Goal: Task Accomplishment & Management: Manage account settings

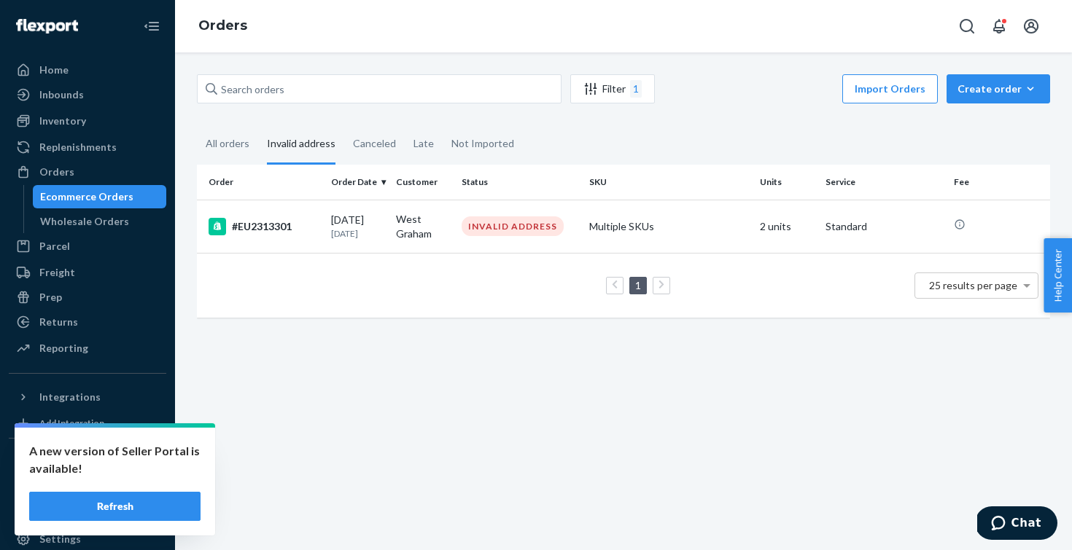
click at [447, 257] on td "1 25 results per page" at bounding box center [623, 285] width 853 height 65
click at [100, 68] on div "Home" at bounding box center [87, 70] width 155 height 20
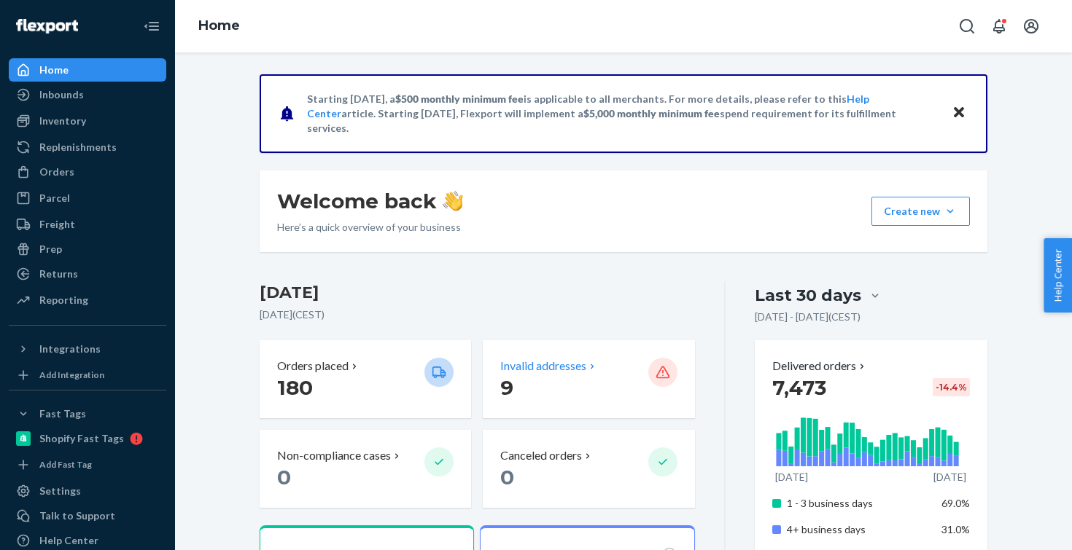
click at [506, 367] on p "Invalid addresses" at bounding box center [543, 366] width 86 height 17
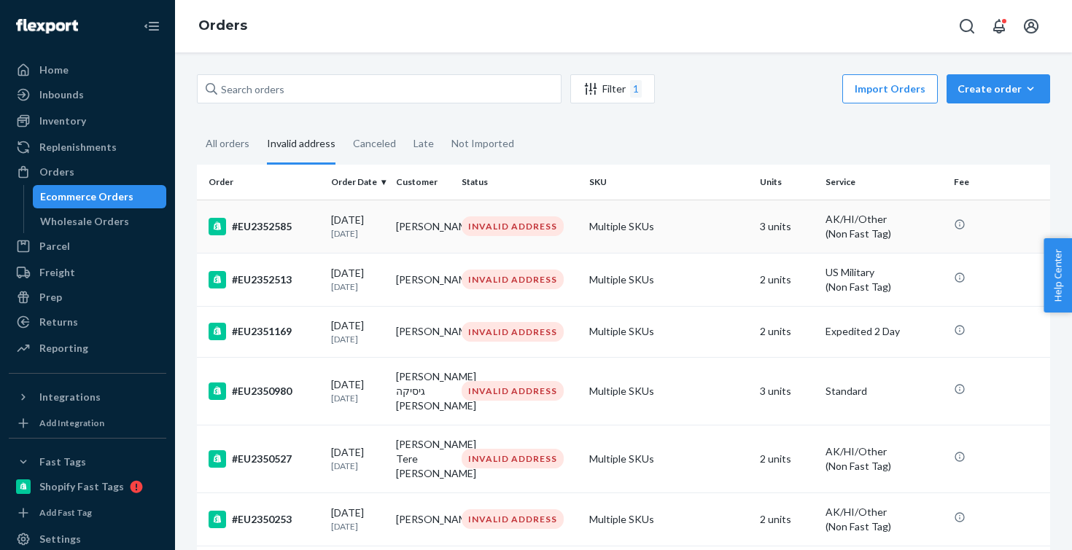
click at [445, 217] on td "[PERSON_NAME]" at bounding box center [423, 226] width 66 height 53
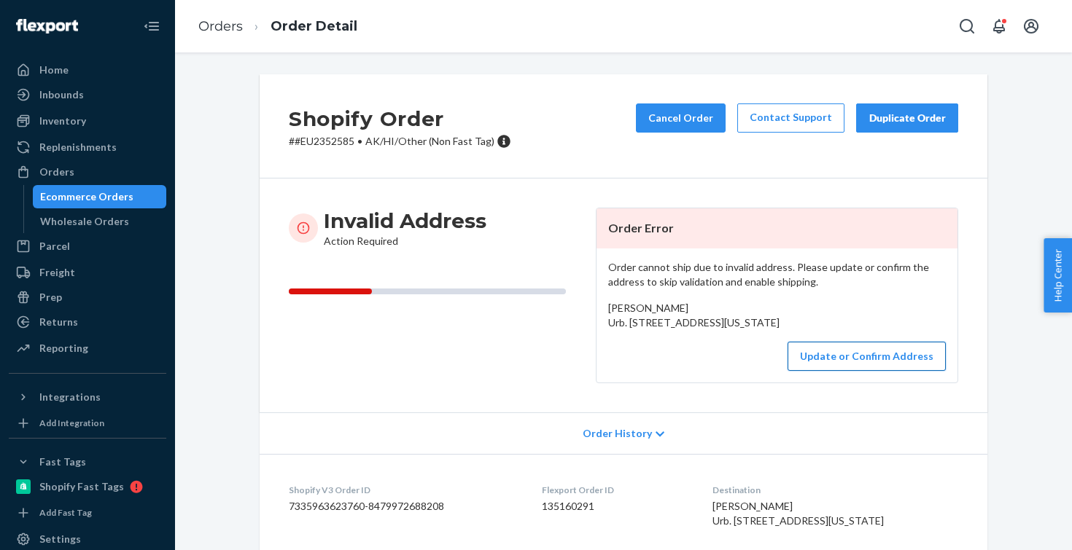
click at [820, 371] on button "Update or Confirm Address" at bounding box center [866, 356] width 158 height 29
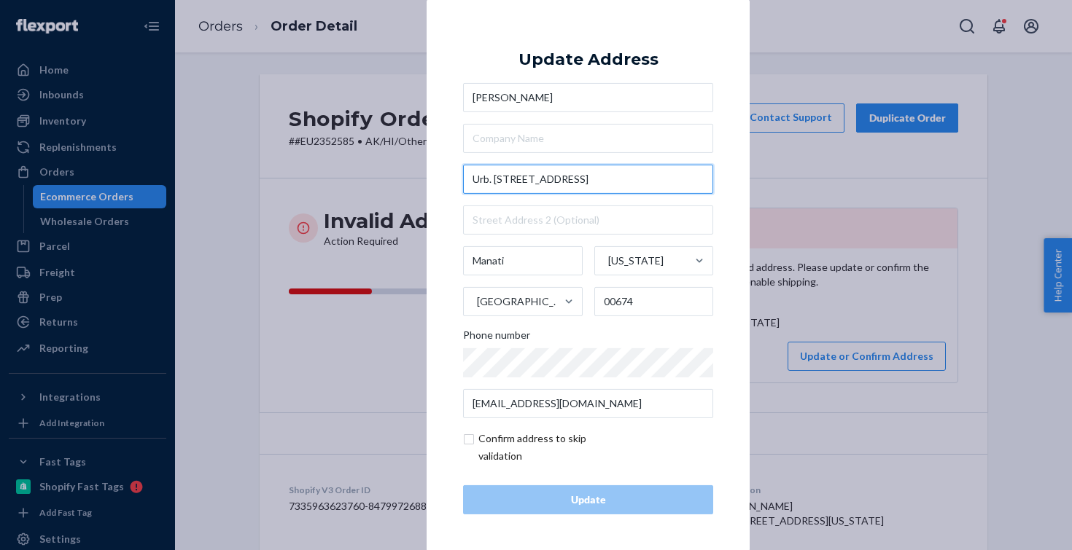
drag, startPoint x: 553, startPoint y: 179, endPoint x: 458, endPoint y: 177, distance: 94.8
click at [458, 177] on div "× Update Address [PERSON_NAME] Urb. [GEOGRAPHIC_DATA] [STREET_ADDRESS][US_STATE…" at bounding box center [588, 274] width 323 height 551
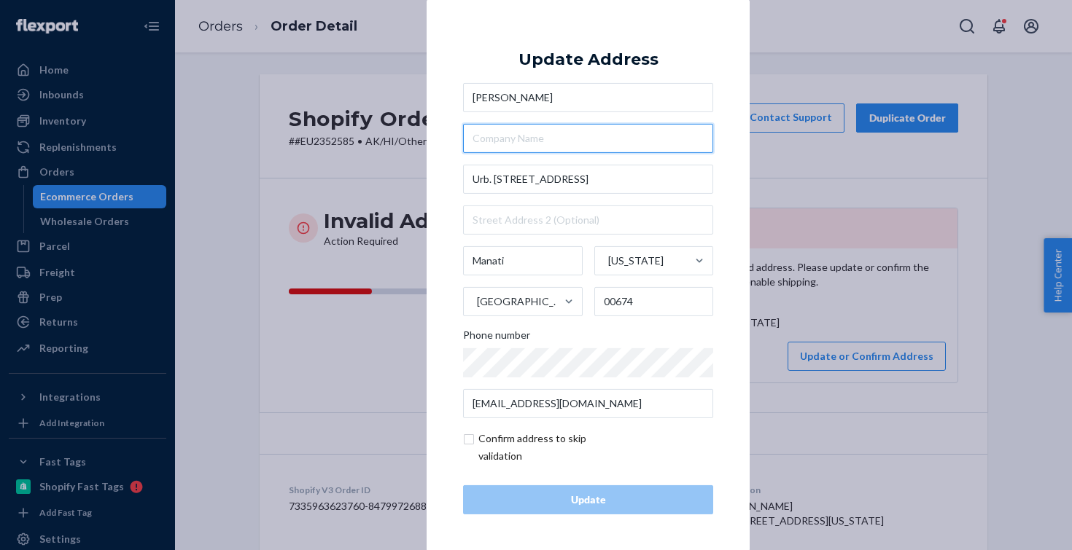
click at [481, 141] on input "text" at bounding box center [588, 138] width 250 height 29
paste input "Urb. [GEOGRAPHIC_DATA]"
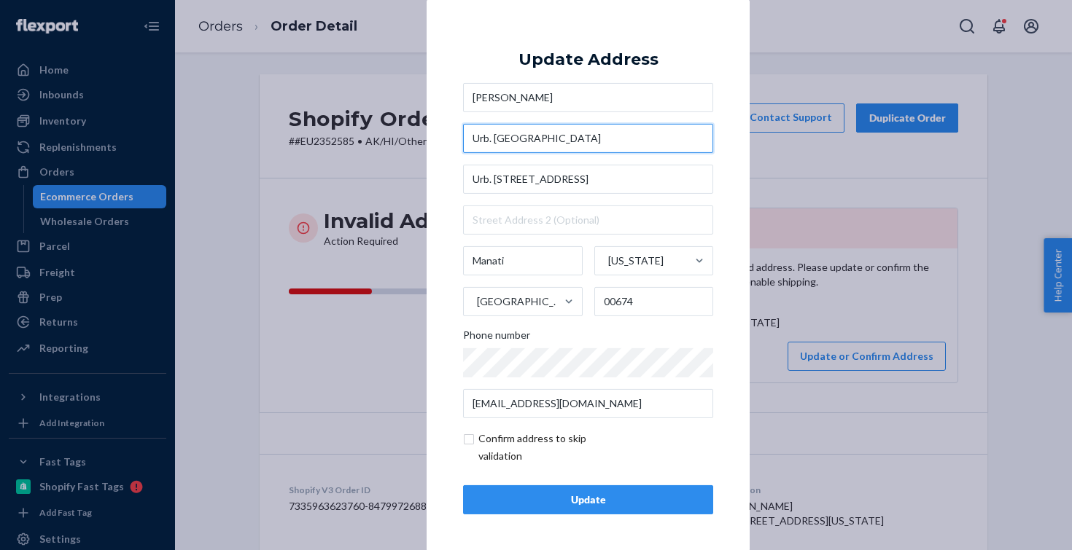
type input "Urb. [GEOGRAPHIC_DATA]"
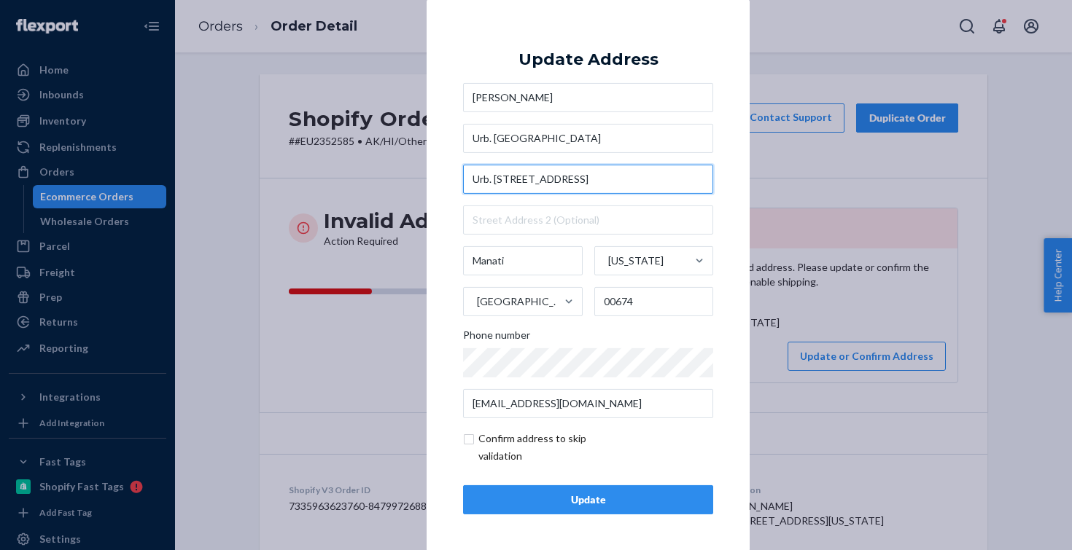
drag, startPoint x: 556, startPoint y: 174, endPoint x: 442, endPoint y: 174, distance: 113.7
click at [442, 174] on div "× Update Address [PERSON_NAME] Urb. [GEOGRAPHIC_DATA]. [GEOGRAPHIC_DATA] [STREE…" at bounding box center [588, 274] width 323 height 551
type input "202 Yunque H12"
click at [491, 434] on input "checkbox" at bounding box center [547, 447] width 169 height 35
checkbox input "true"
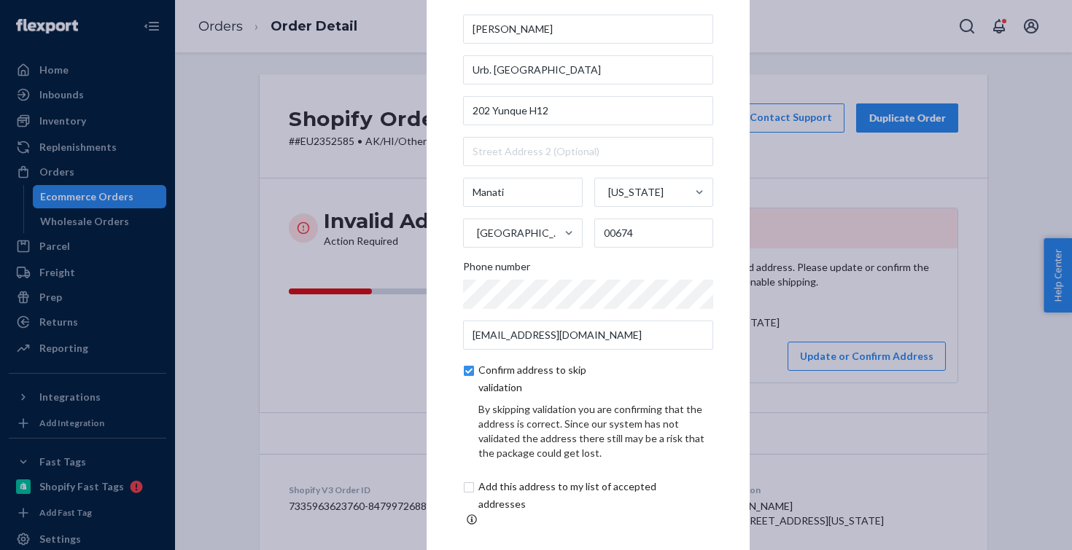
scroll to position [61, 0]
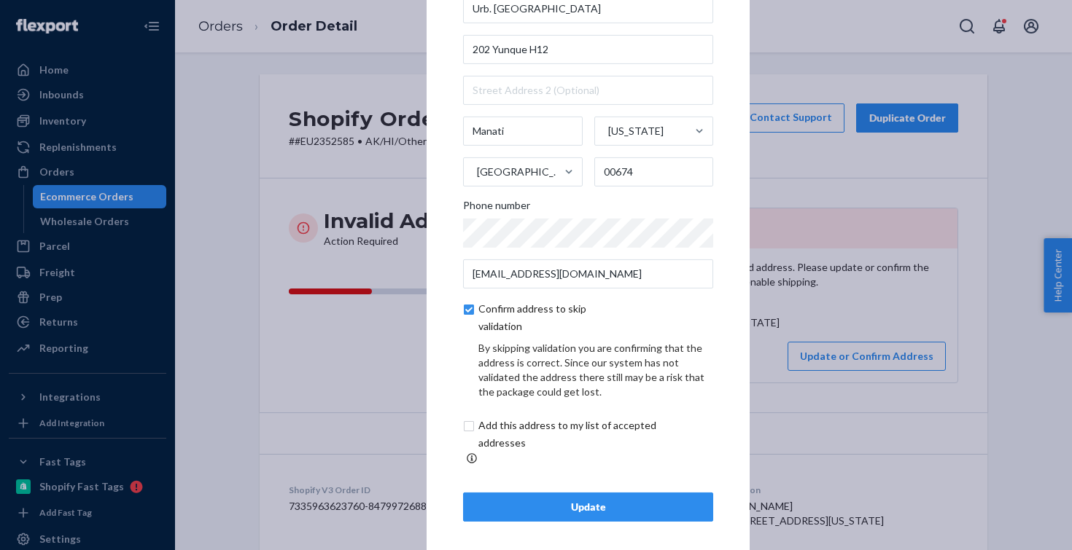
click at [490, 510] on button "Update" at bounding box center [588, 507] width 250 height 29
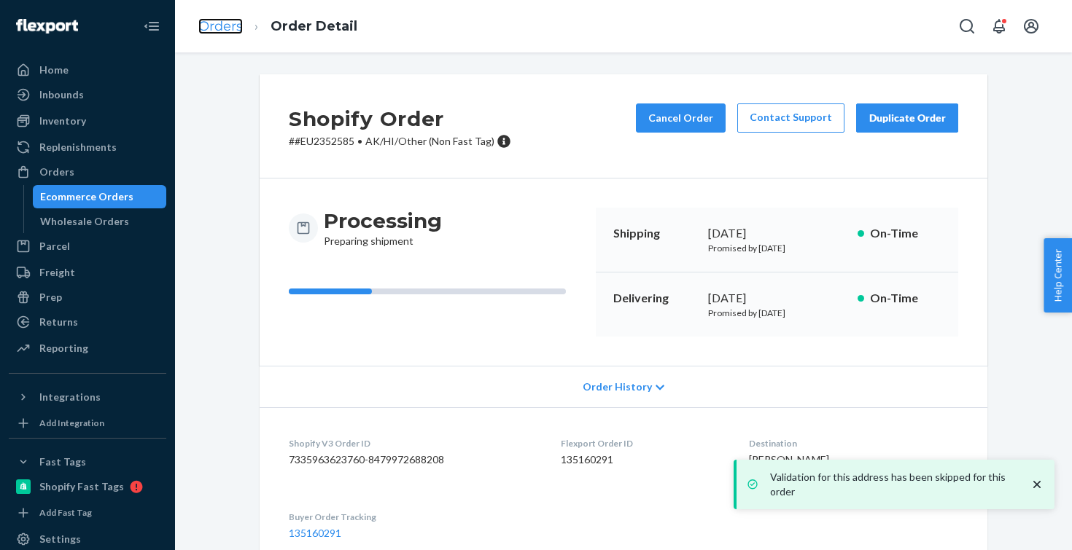
click at [210, 23] on link "Orders" at bounding box center [220, 26] width 44 height 16
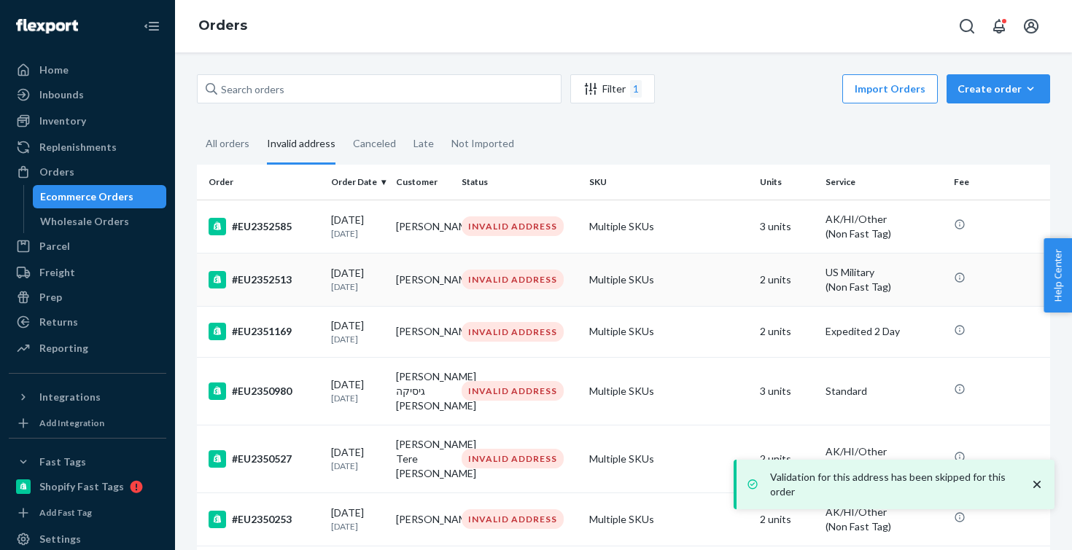
click at [365, 279] on div "[DATE] [DATE]" at bounding box center [358, 279] width 54 height 27
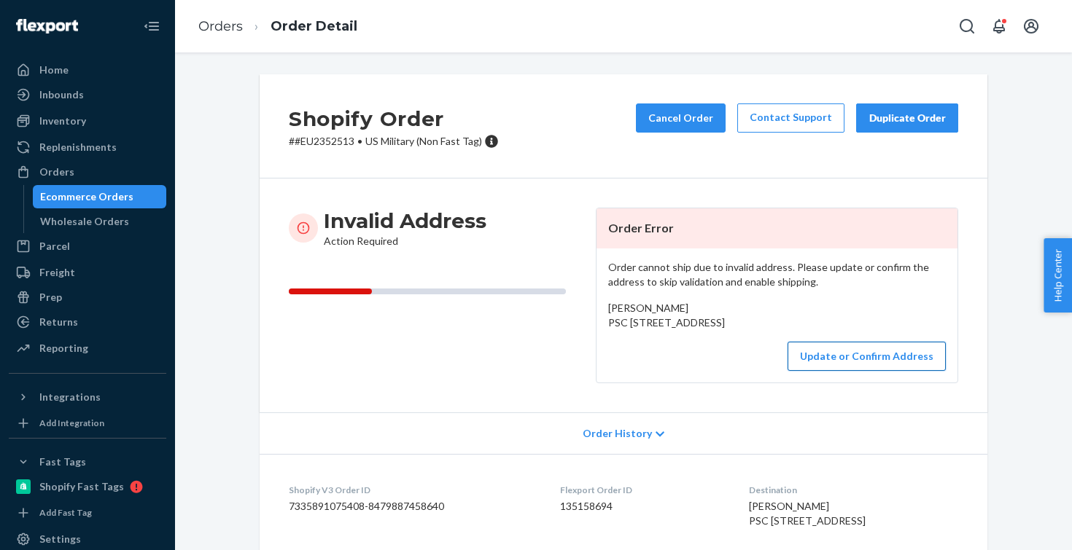
click at [835, 371] on button "Update or Confirm Address" at bounding box center [866, 356] width 158 height 29
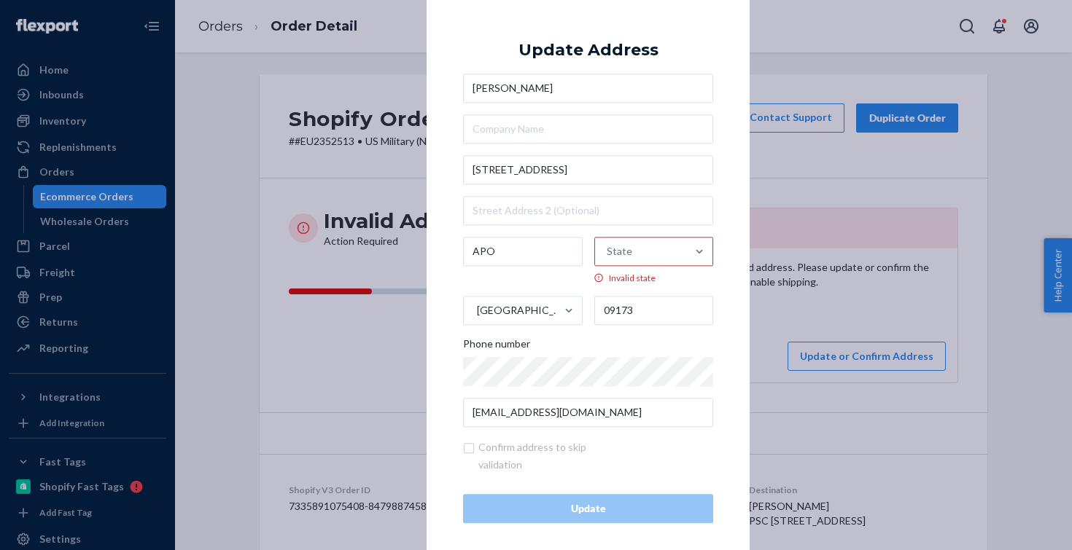
click at [311, 233] on div "× Update Address [PERSON_NAME] PSC [STREET_ADDRESS] Phone number [EMAIL_ADDRESS…" at bounding box center [536, 275] width 1072 height 550
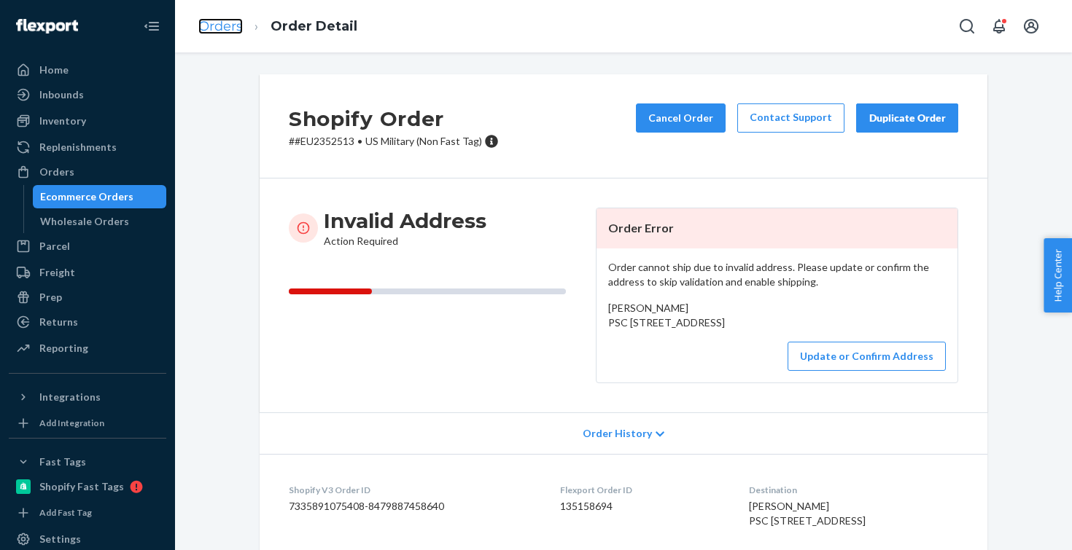
click at [225, 20] on link "Orders" at bounding box center [220, 26] width 44 height 16
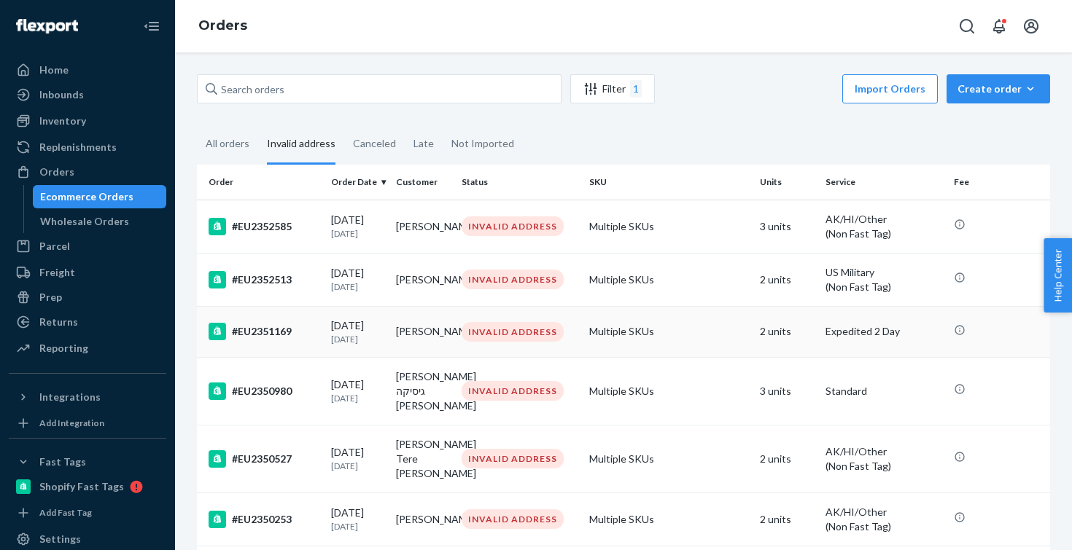
click at [305, 334] on div "#EU2351169" at bounding box center [264, 331] width 111 height 17
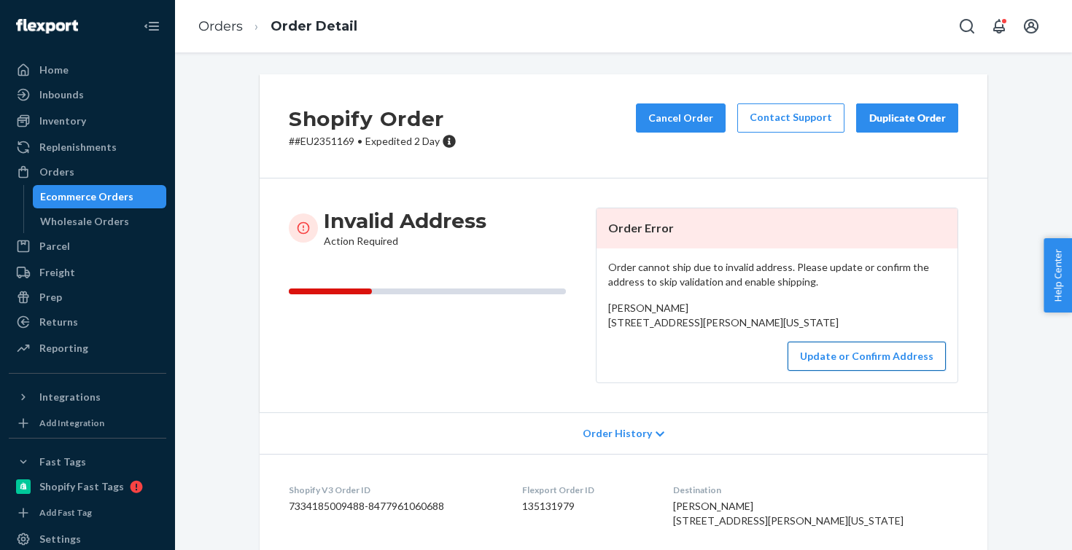
click at [834, 371] on button "Update or Confirm Address" at bounding box center [866, 356] width 158 height 29
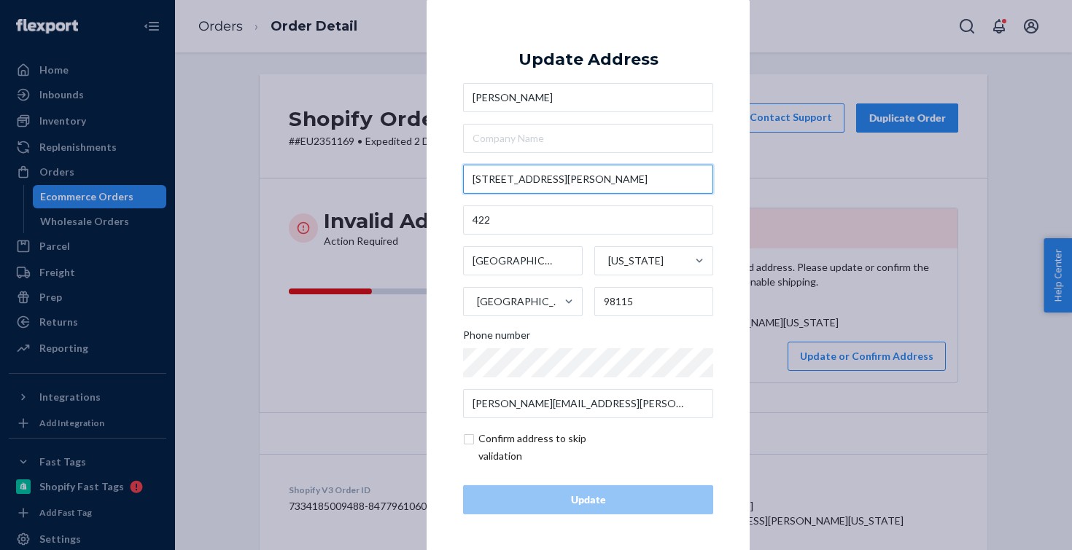
click at [650, 184] on input "[STREET_ADDRESS][PERSON_NAME]" at bounding box center [588, 179] width 250 height 29
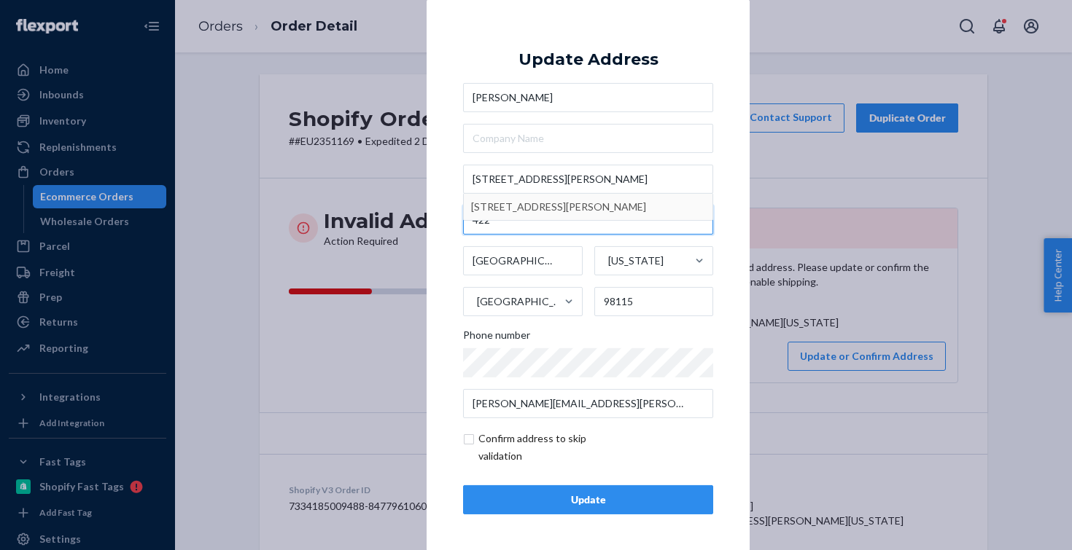
click at [514, 226] on input "422" at bounding box center [588, 220] width 250 height 29
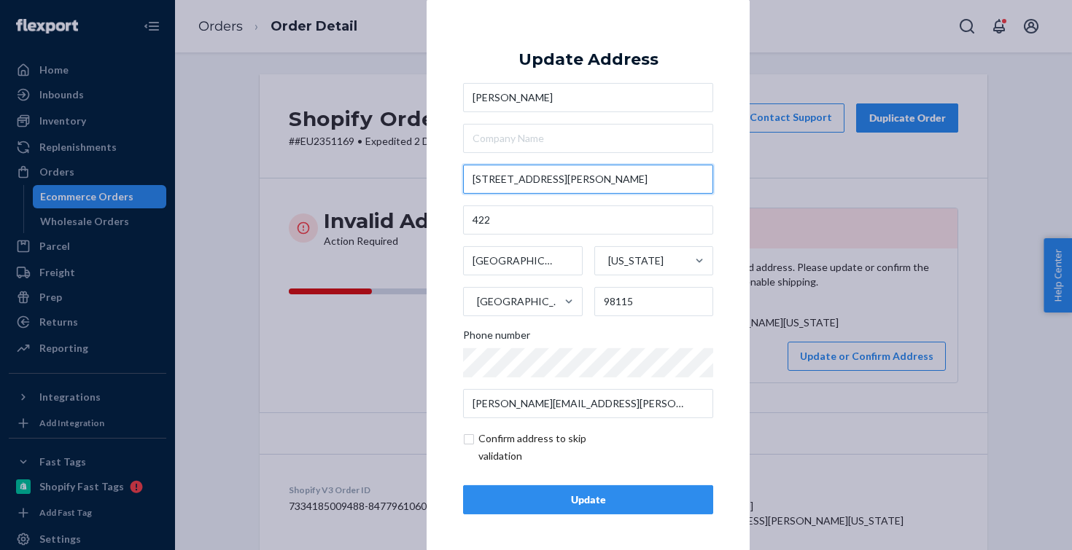
click at [658, 190] on input "[STREET_ADDRESS][PERSON_NAME]" at bounding box center [588, 179] width 250 height 29
type input "126 S 1000 E"
type input "St. [PERSON_NAME]"
type input "84770"
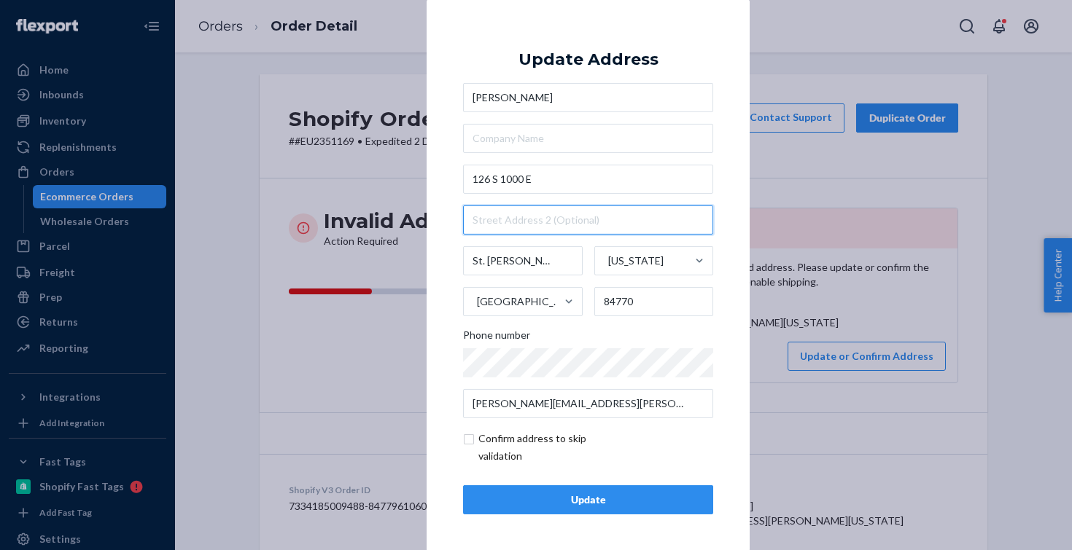
click at [571, 219] on input "text" at bounding box center [588, 220] width 250 height 29
paste input "422"
type input "422"
click at [494, 445] on input "checkbox" at bounding box center [547, 447] width 169 height 35
checkbox input "true"
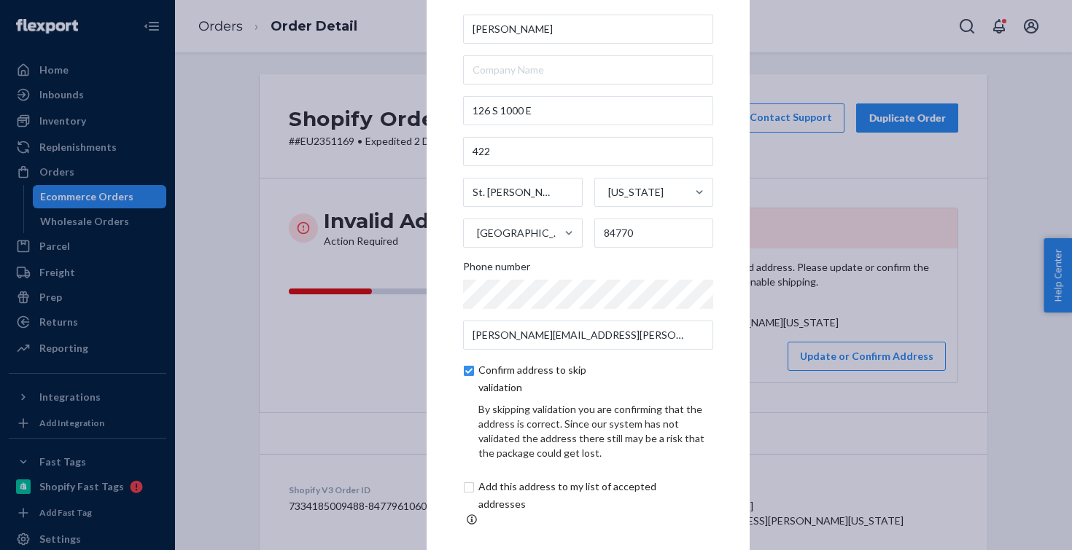
scroll to position [61, 0]
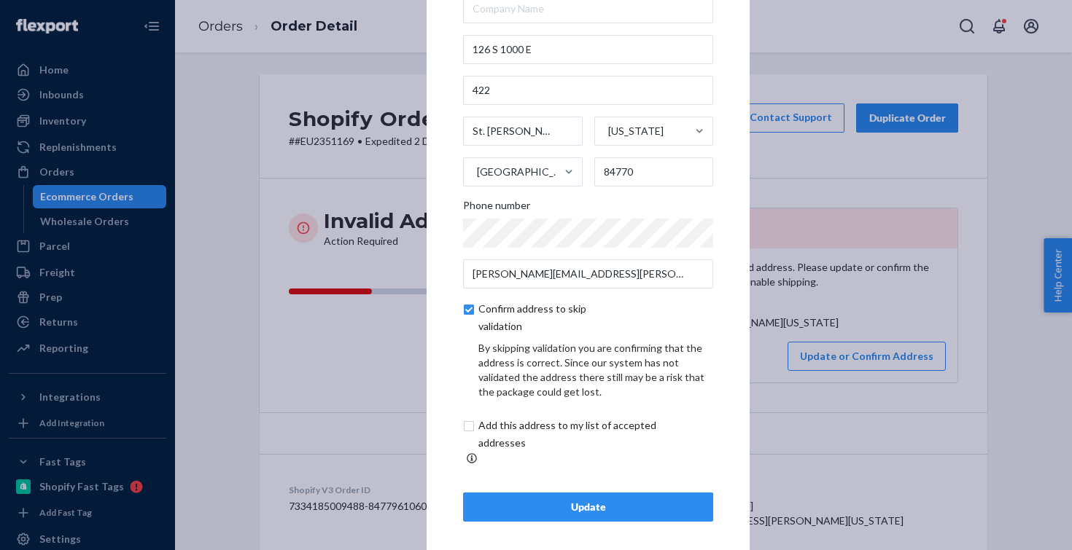
click at [497, 500] on div "Update" at bounding box center [587, 507] width 225 height 15
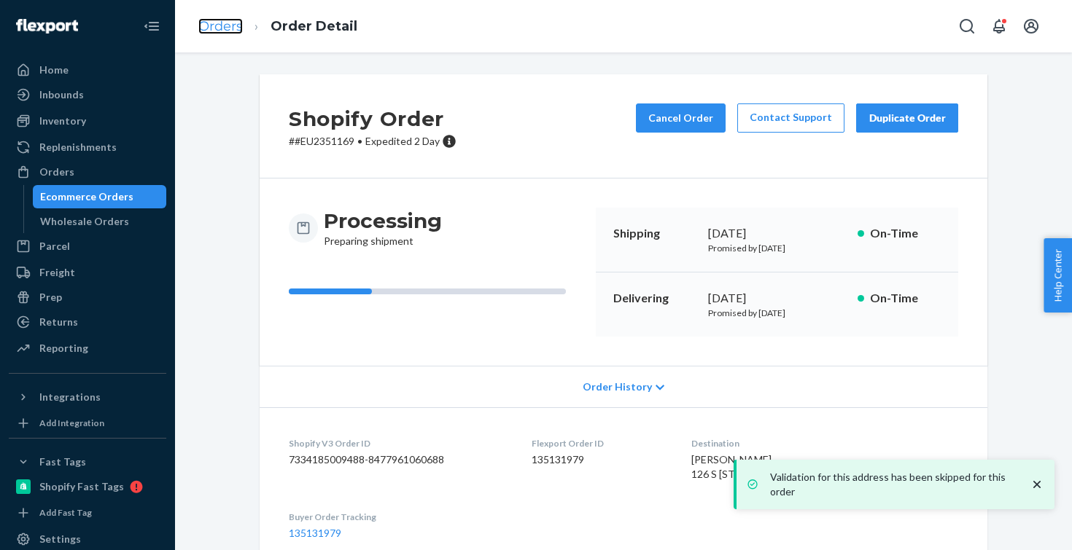
click at [223, 24] on link "Orders" at bounding box center [220, 26] width 44 height 16
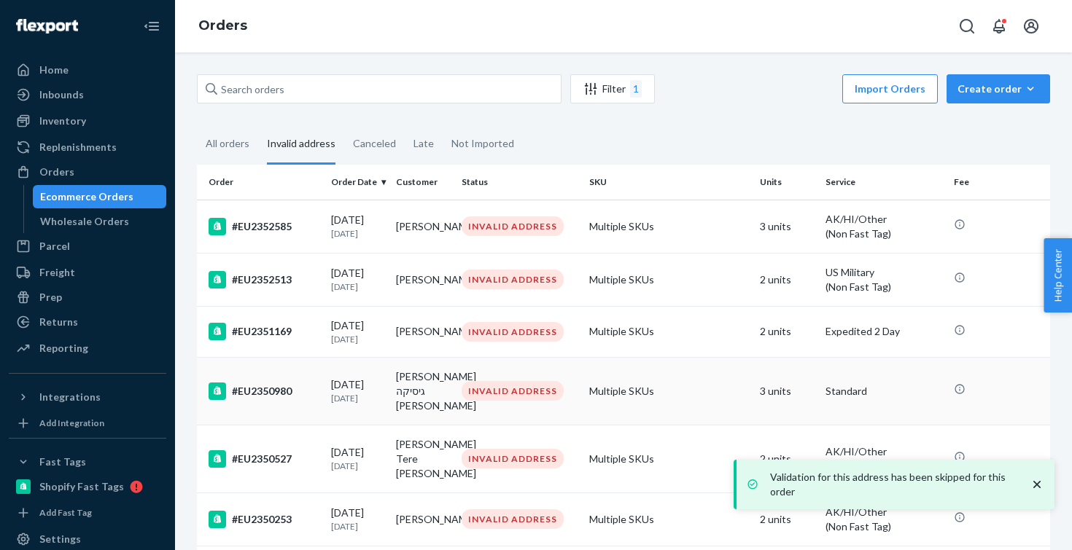
click at [370, 389] on div "[DATE] [DATE]" at bounding box center [358, 391] width 54 height 27
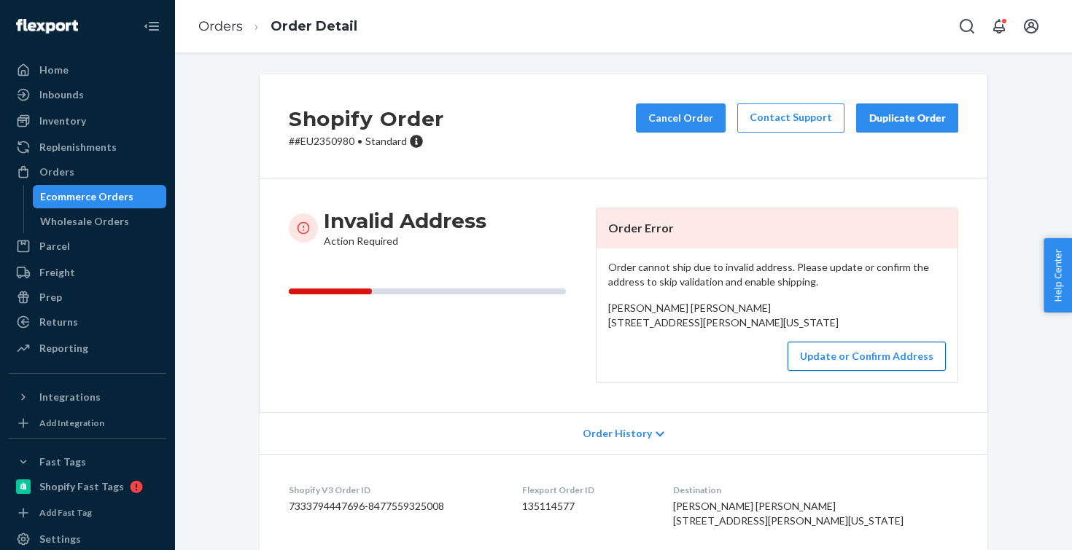
click at [854, 371] on button "Update or Confirm Address" at bounding box center [866, 356] width 158 height 29
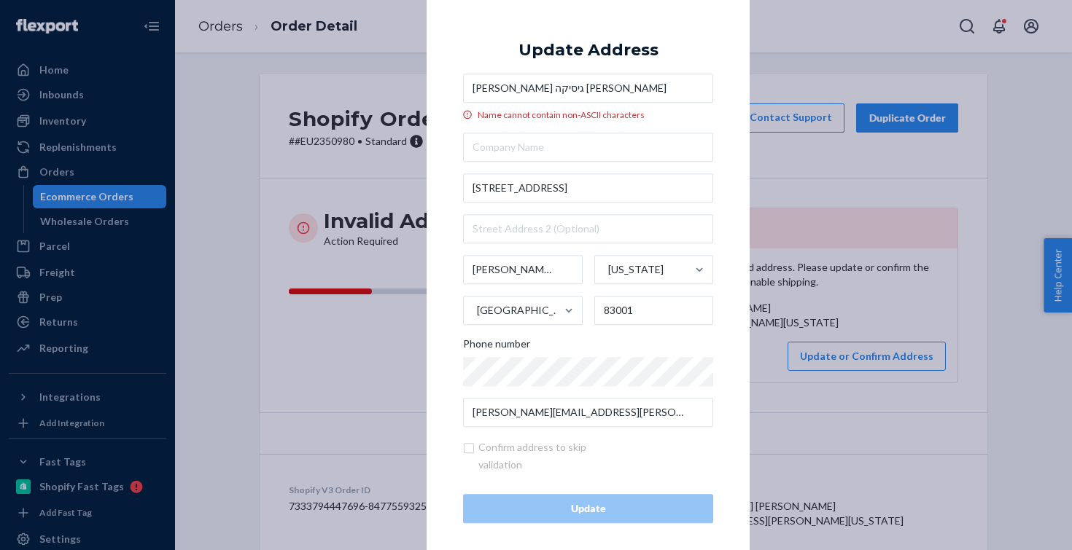
click at [539, 86] on input "[PERSON_NAME] גיסיקה [PERSON_NAME]" at bounding box center [588, 88] width 250 height 29
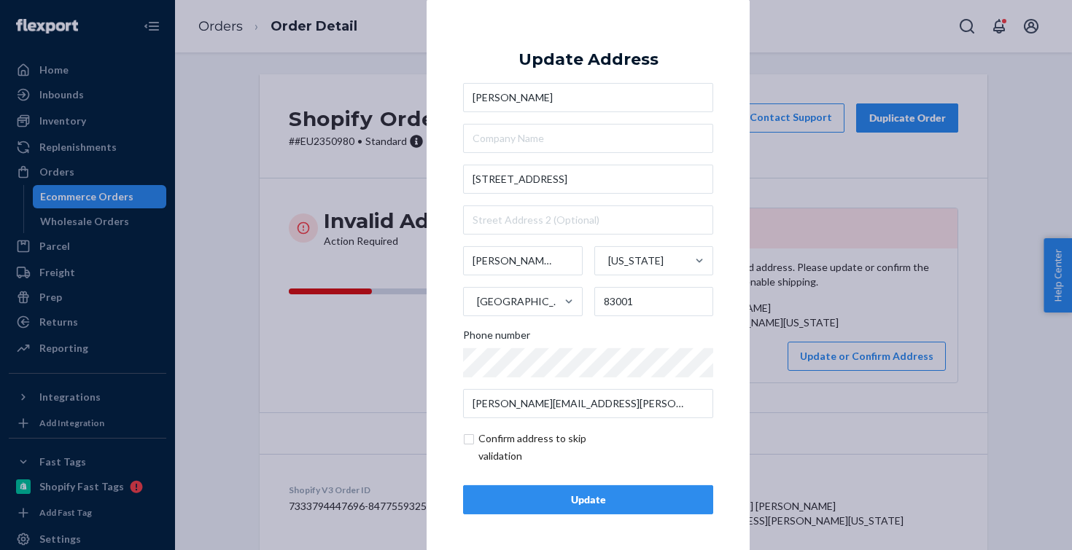
type input "[PERSON_NAME]"
click at [491, 442] on input "checkbox" at bounding box center [547, 447] width 169 height 35
checkbox input "true"
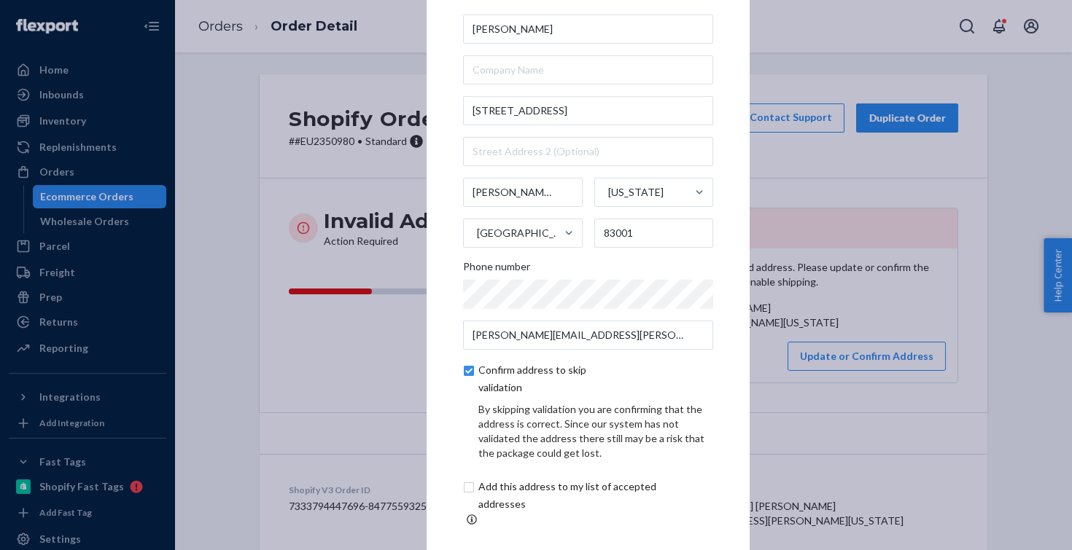
scroll to position [61, 0]
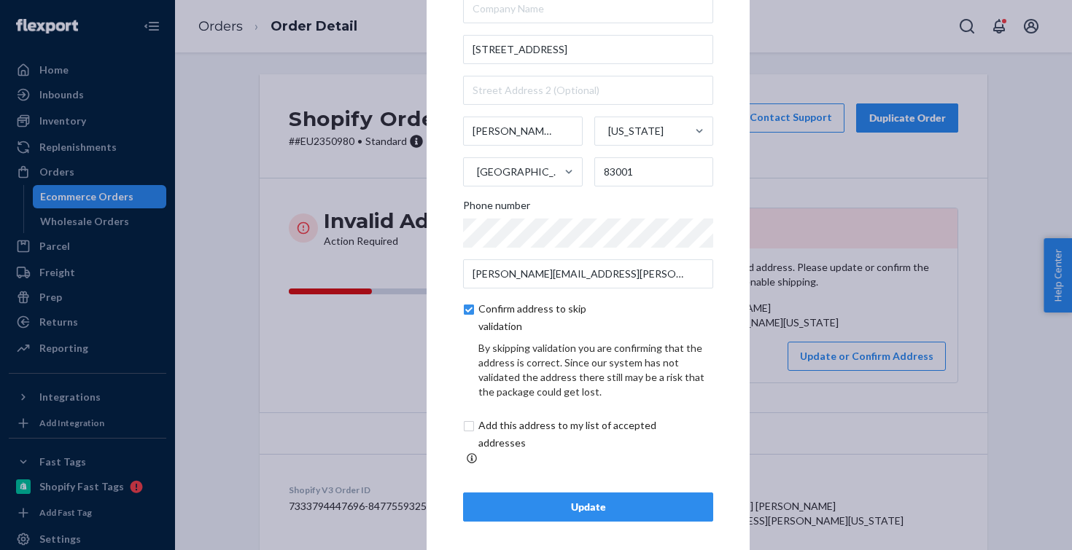
click at [494, 500] on div "Update" at bounding box center [587, 507] width 225 height 15
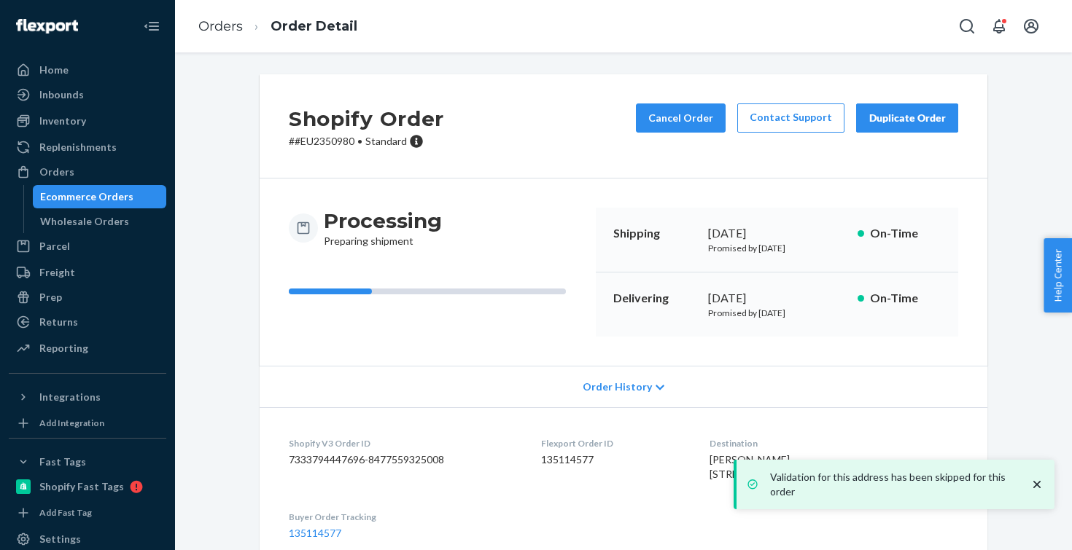
click at [225, 25] on link "Orders" at bounding box center [220, 26] width 44 height 16
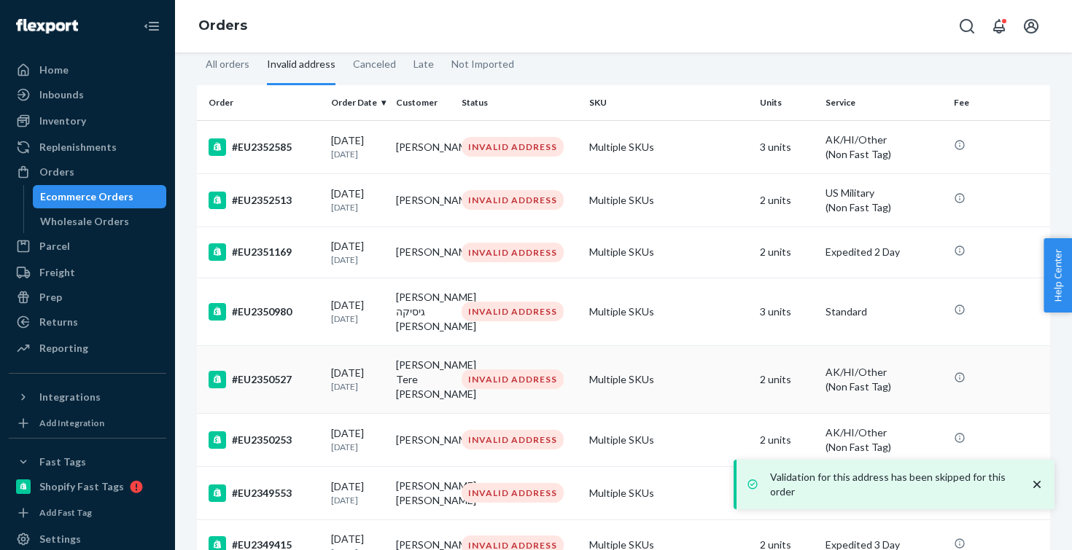
scroll to position [84, 0]
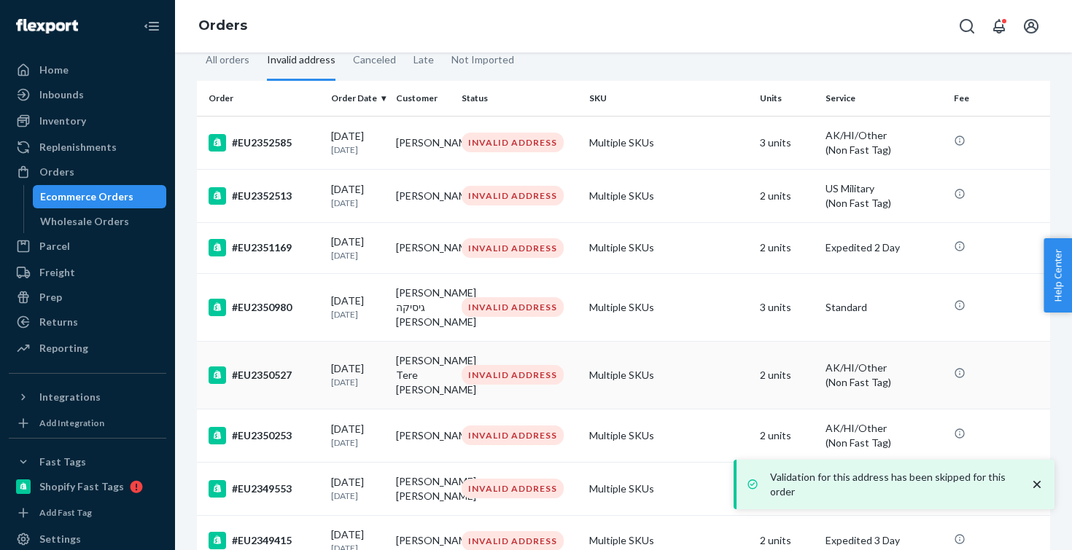
click at [396, 388] on td "[PERSON_NAME] Tere [PERSON_NAME]" at bounding box center [423, 375] width 66 height 68
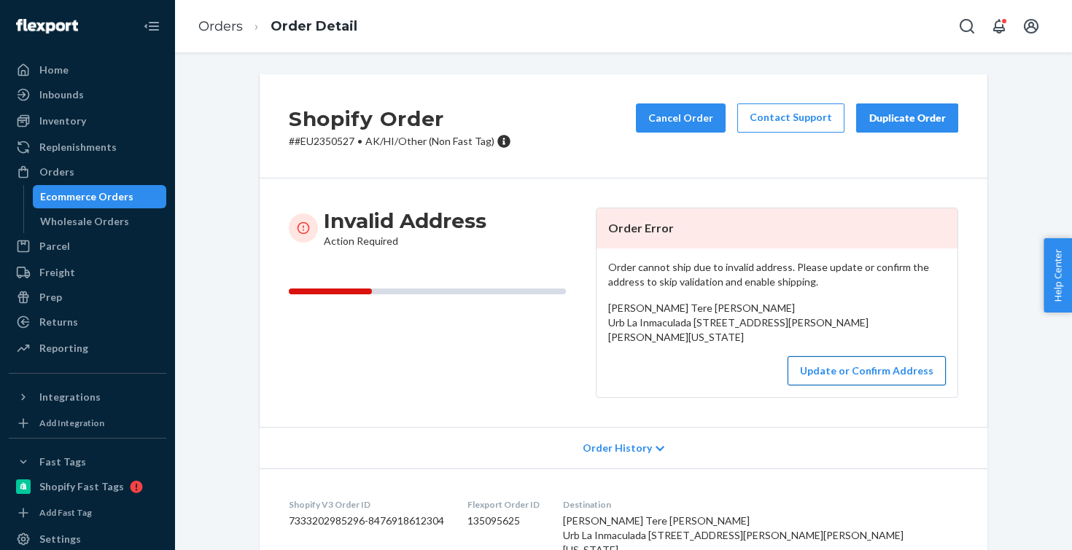
click at [831, 386] on button "Update or Confirm Address" at bounding box center [866, 371] width 158 height 29
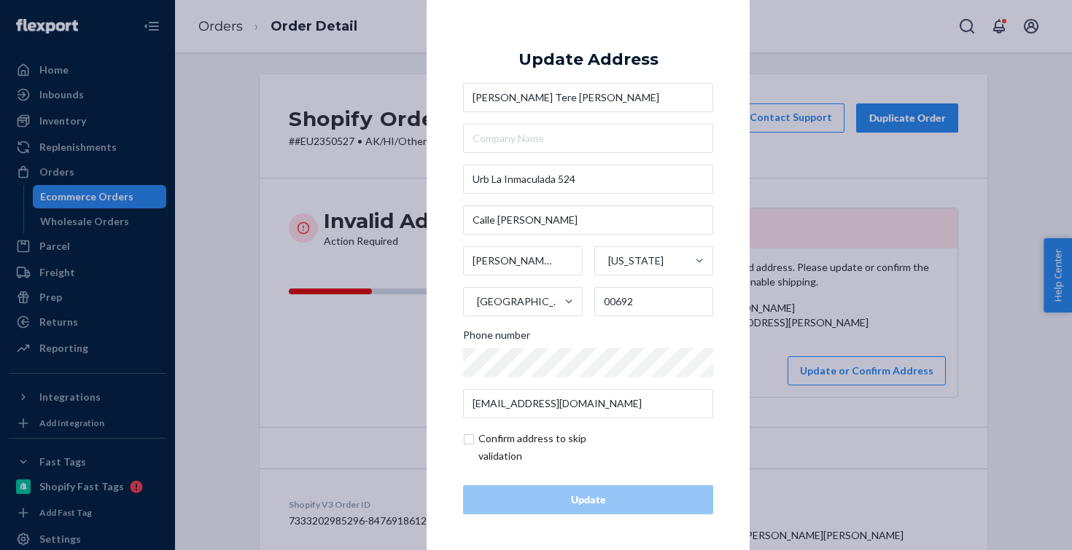
click at [486, 439] on input "checkbox" at bounding box center [547, 447] width 169 height 35
checkbox input "true"
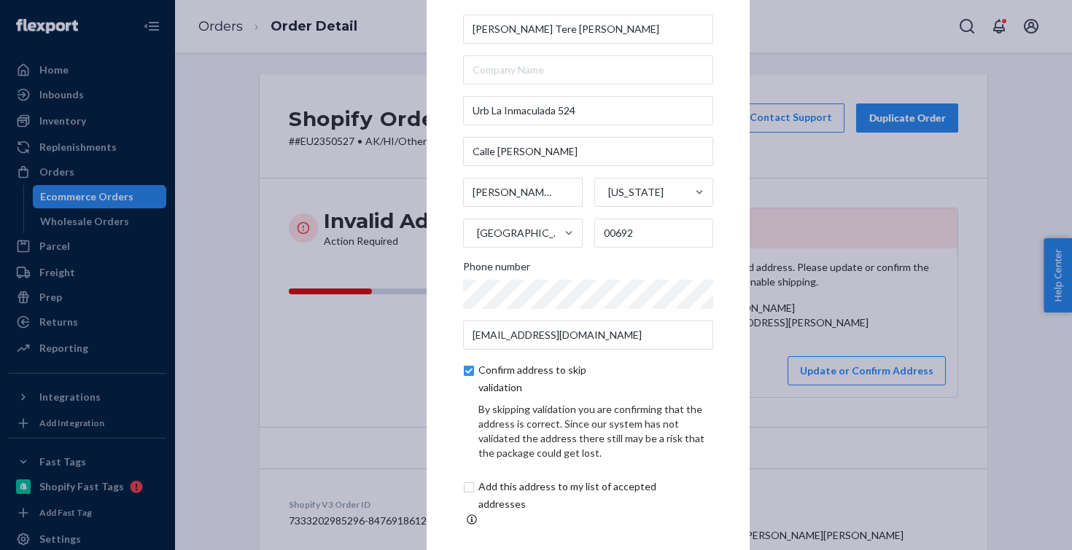
scroll to position [61, 0]
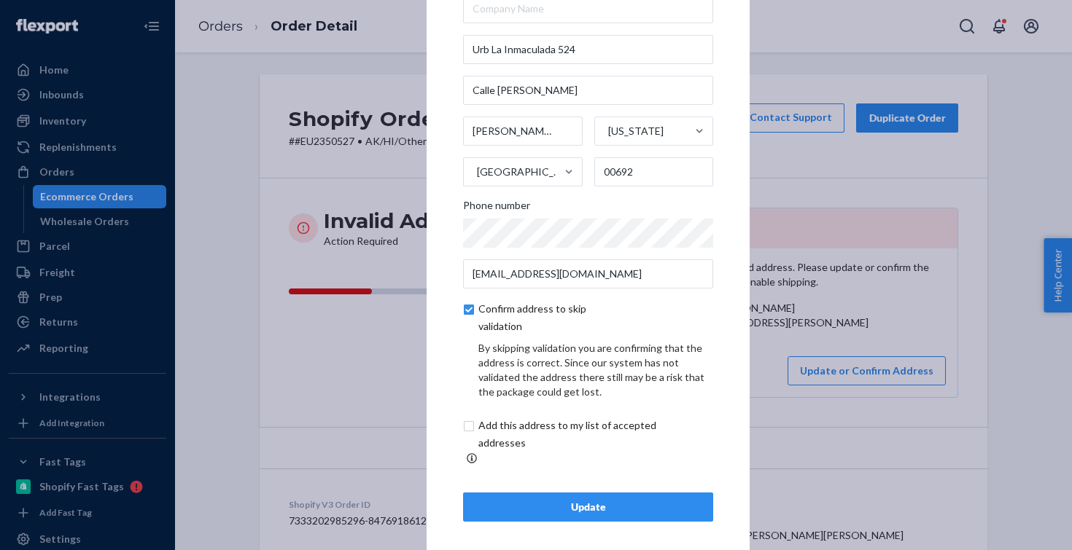
click at [482, 510] on button "Update" at bounding box center [588, 507] width 250 height 29
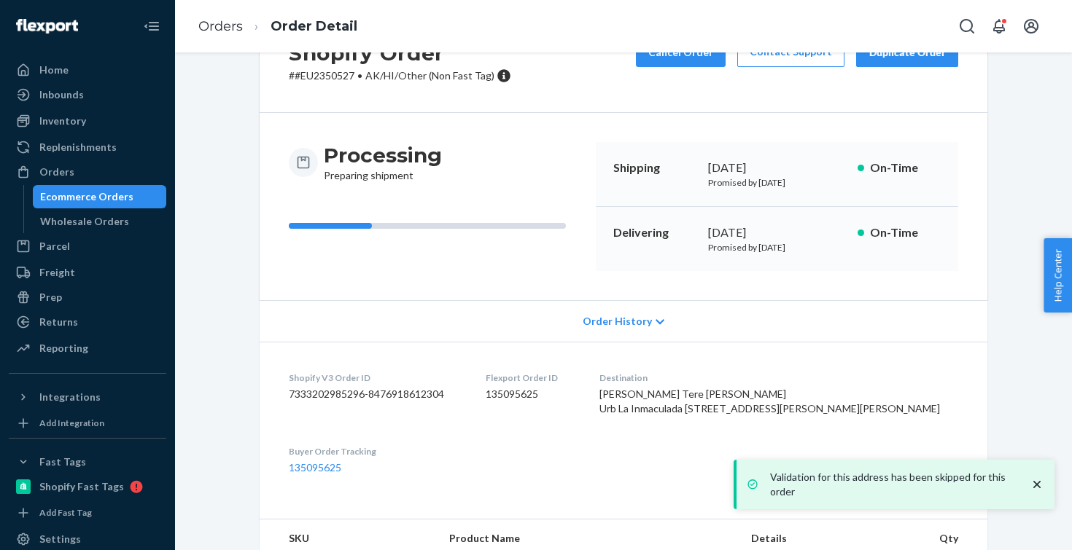
scroll to position [69, 0]
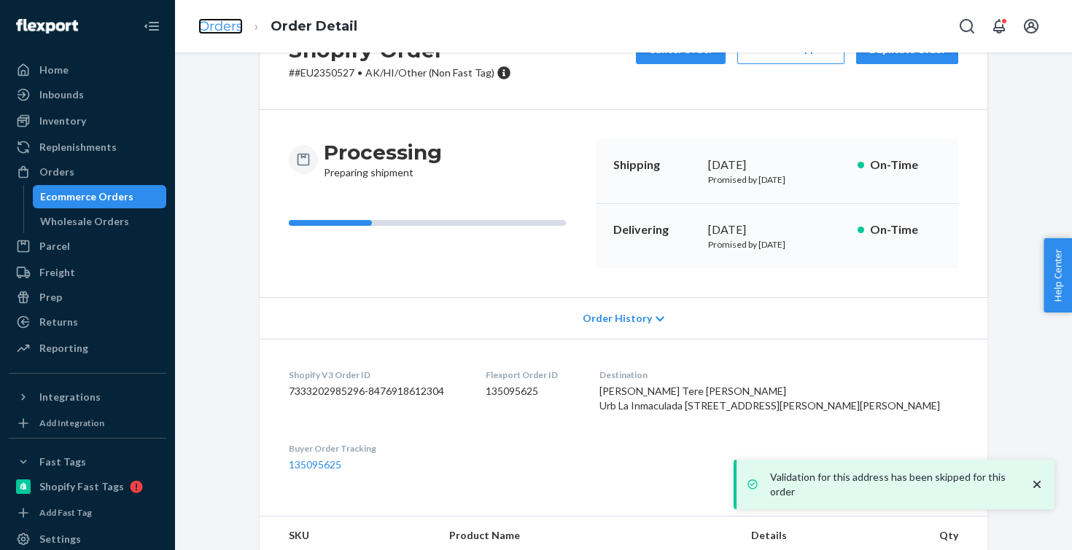
click at [217, 27] on link "Orders" at bounding box center [220, 26] width 44 height 16
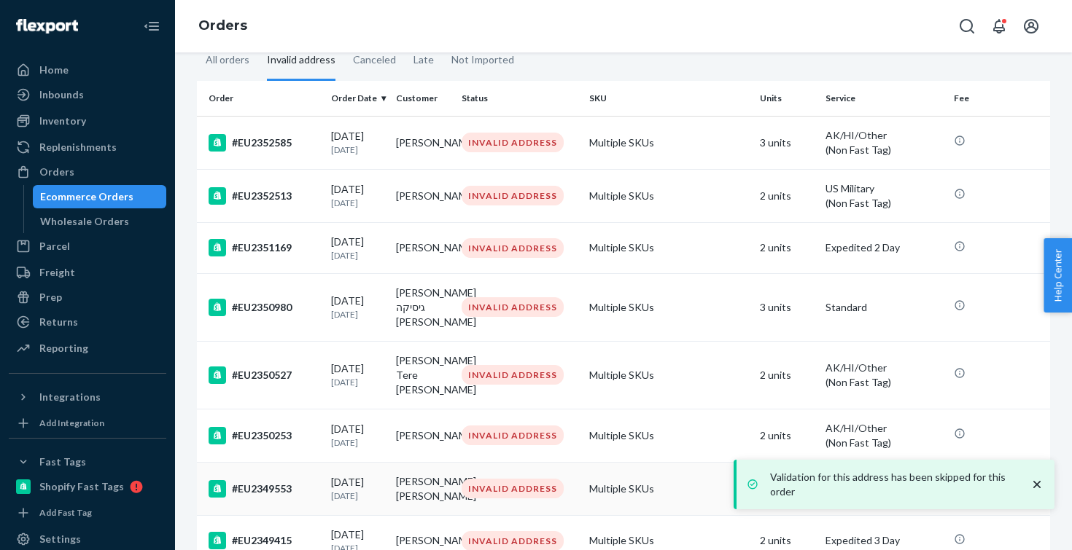
scroll to position [98, 0]
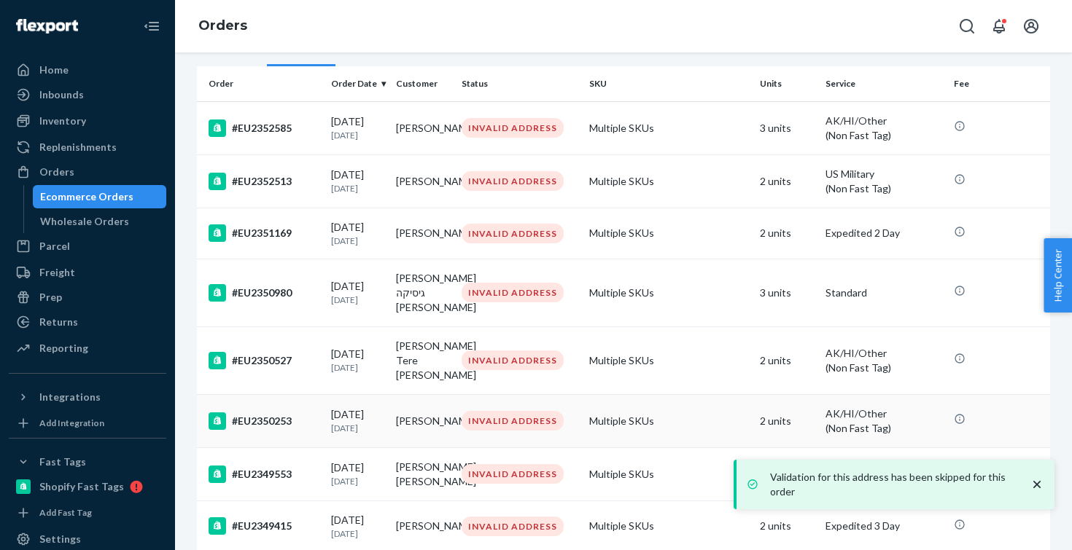
click at [352, 422] on p "[DATE]" at bounding box center [358, 428] width 54 height 12
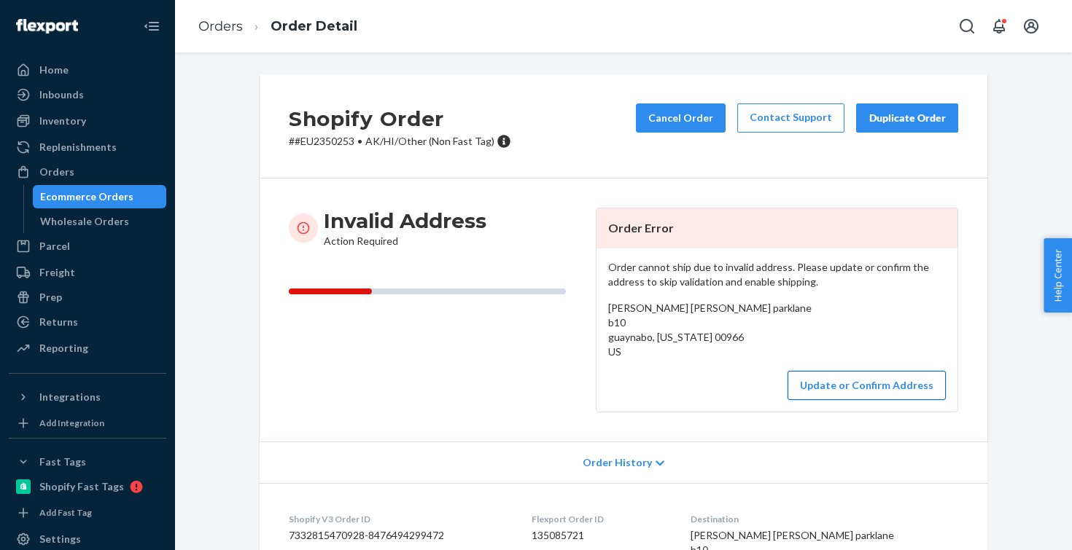
click at [848, 394] on button "Update or Confirm Address" at bounding box center [866, 385] width 158 height 29
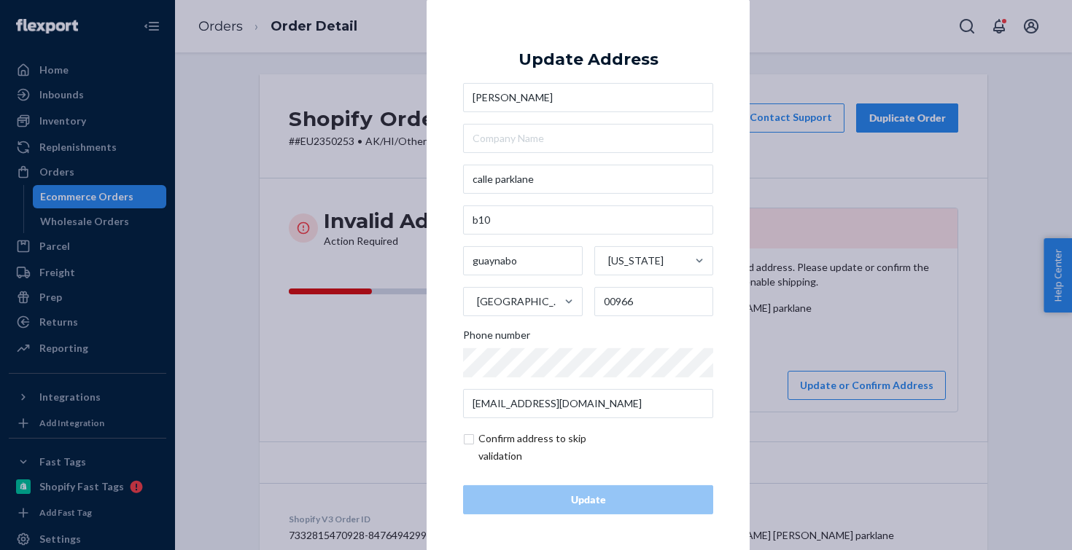
click at [517, 440] on input "checkbox" at bounding box center [547, 447] width 169 height 35
checkbox input "true"
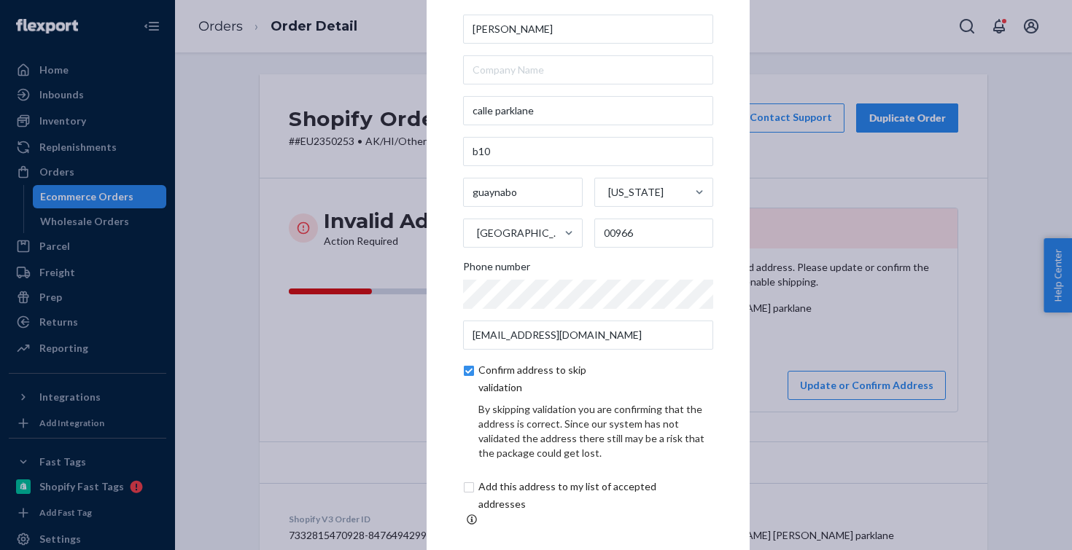
scroll to position [61, 0]
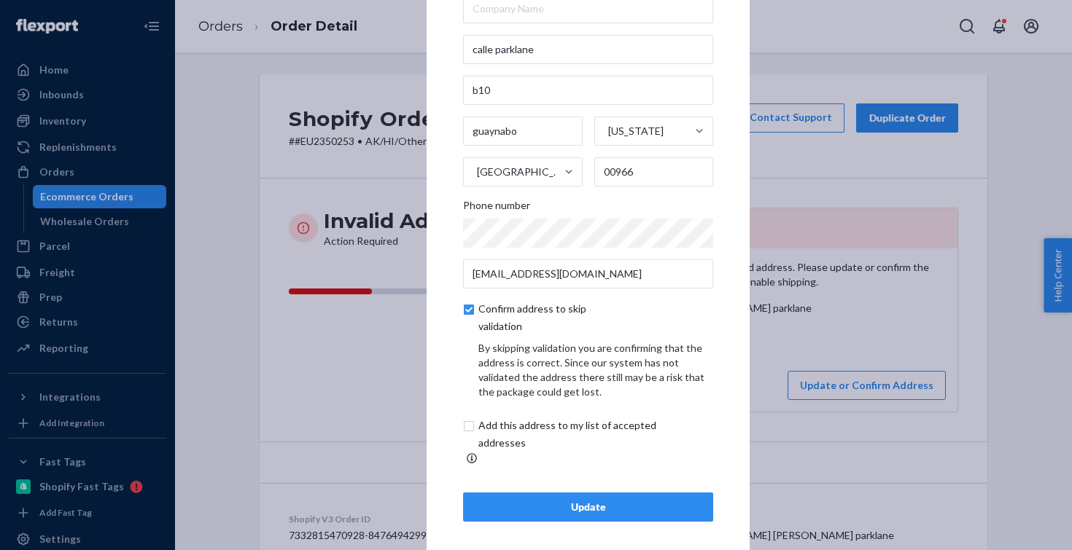
click at [514, 500] on div "Update" at bounding box center [587, 507] width 225 height 15
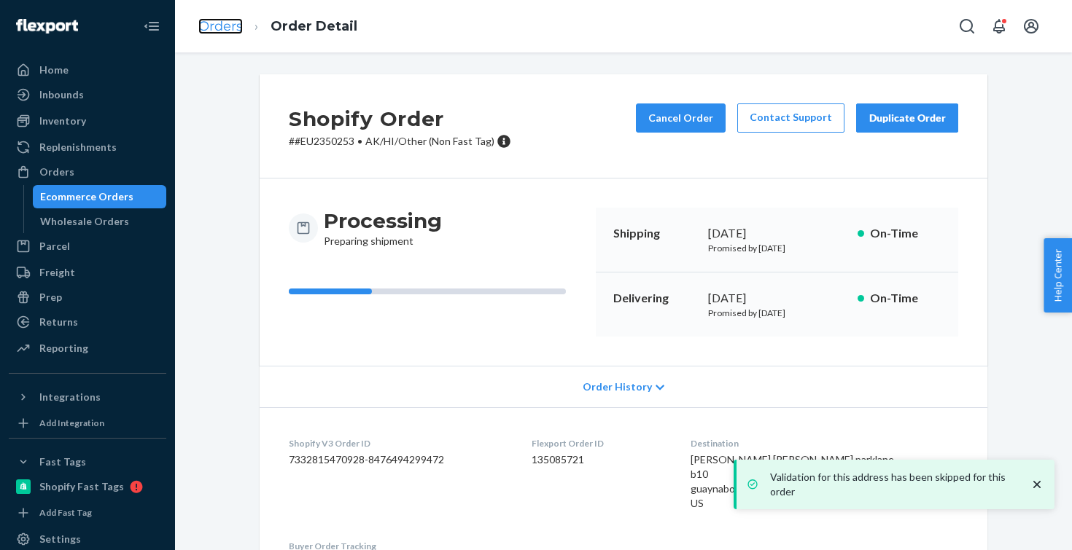
click at [236, 30] on link "Orders" at bounding box center [220, 26] width 44 height 16
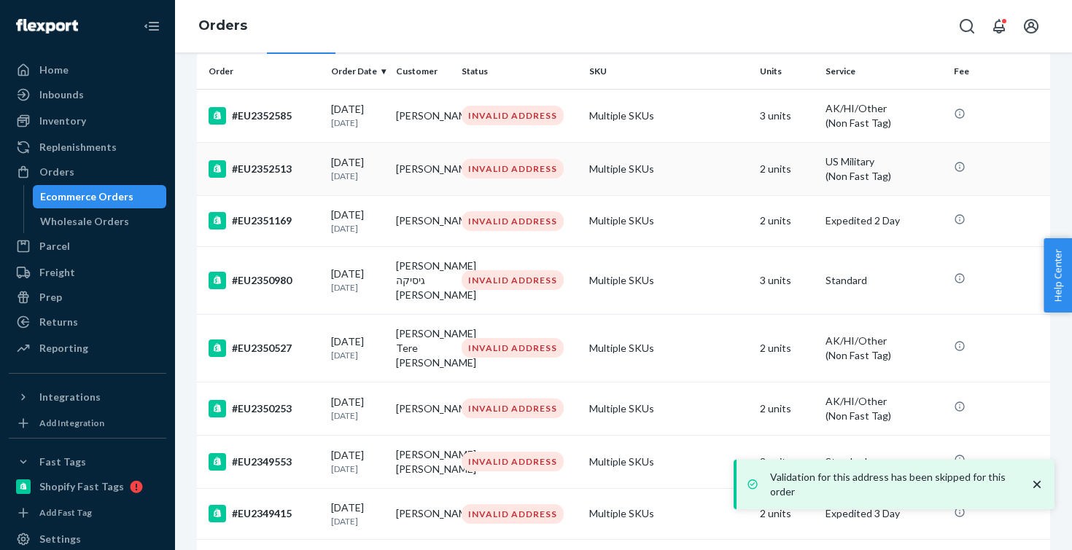
scroll to position [189, 0]
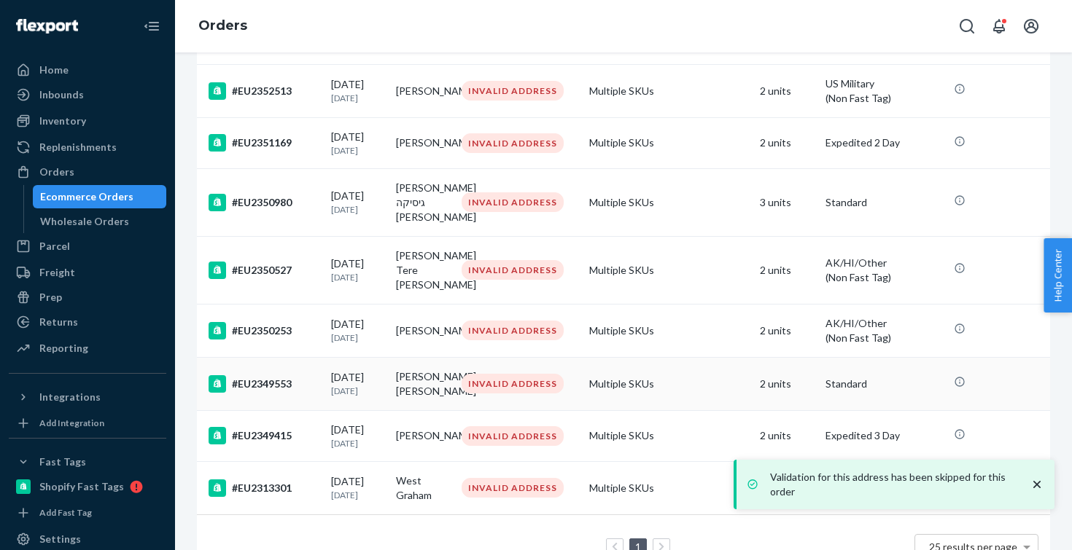
click at [380, 370] on div "[DATE] [DATE]" at bounding box center [358, 383] width 54 height 27
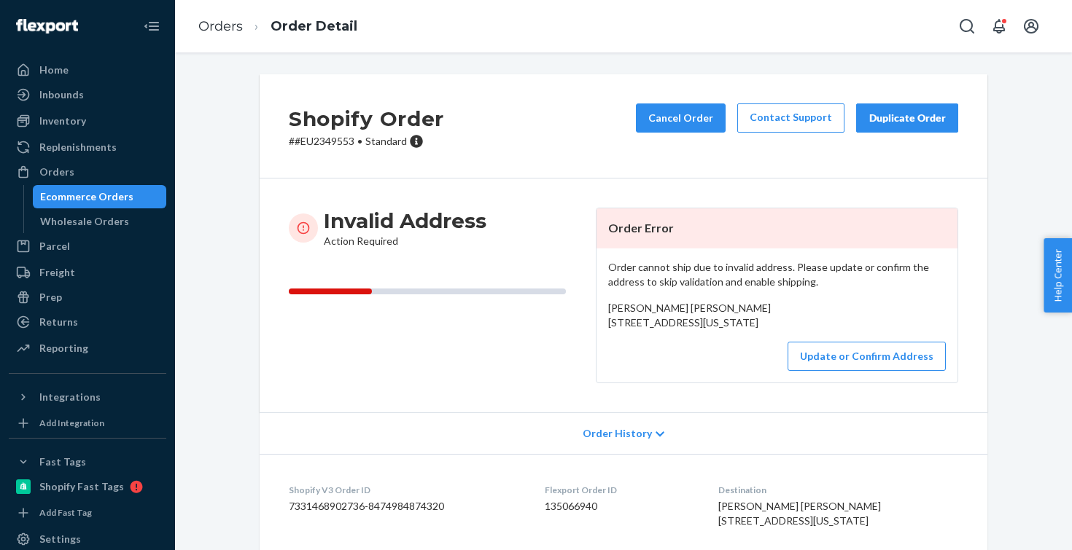
scroll to position [12, 0]
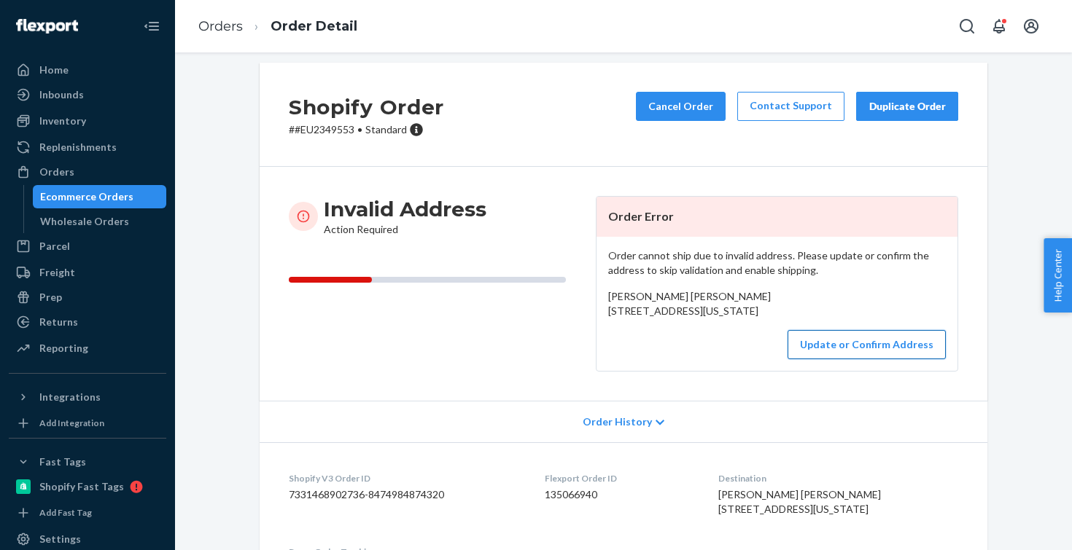
click at [826, 359] on button "Update or Confirm Address" at bounding box center [866, 344] width 158 height 29
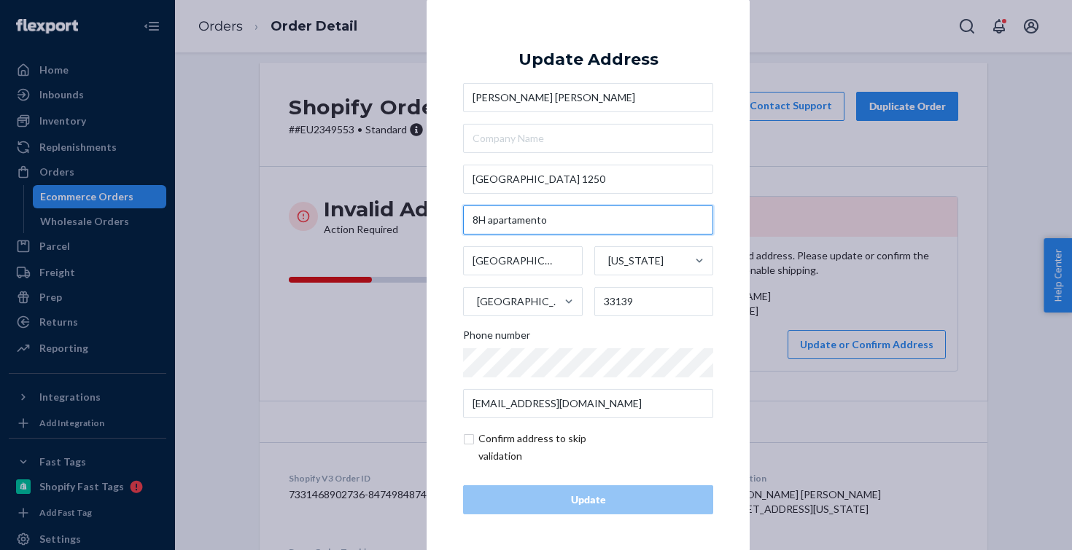
click at [588, 218] on input "8H apartamento" at bounding box center [588, 220] width 250 height 29
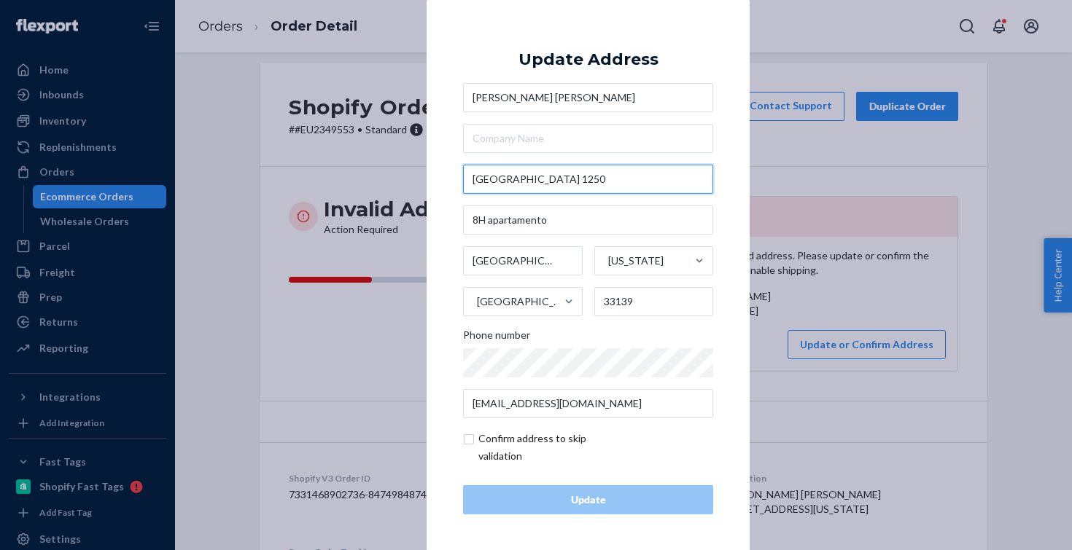
click at [596, 182] on input "[GEOGRAPHIC_DATA] 1250" at bounding box center [588, 179] width 250 height 29
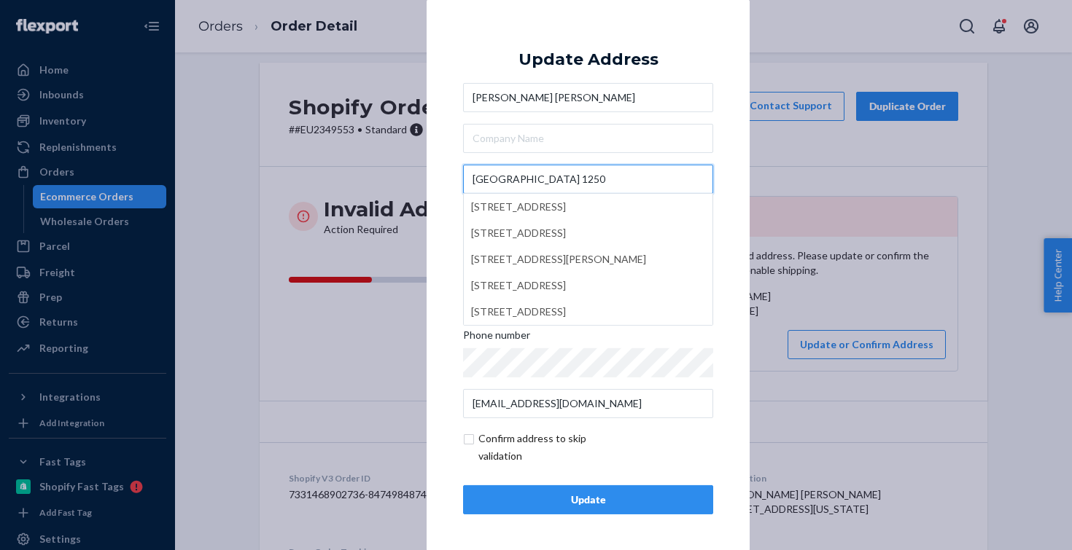
type input "[GEOGRAPHIC_DATA] 1250"
click at [443, 155] on div "× Update Address [PERSON_NAME][GEOGRAPHIC_DATA][PERSON_NAME][STREET_ADDRESS][ST…" at bounding box center [588, 274] width 323 height 551
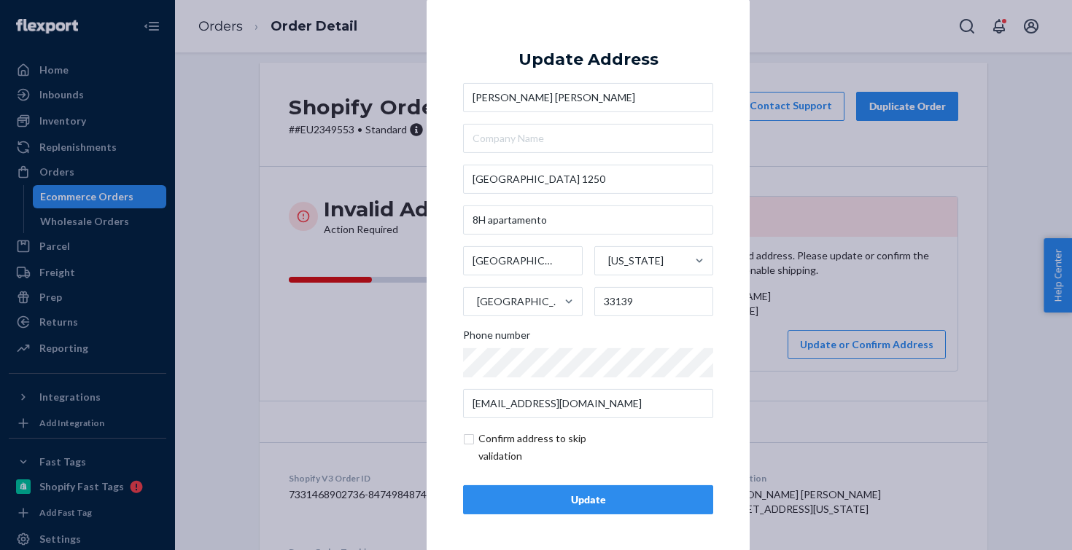
click at [279, 241] on div "× Update Address [PERSON_NAME][STREET_ADDRESS][PERSON_NAME][US_STATE] Phone num…" at bounding box center [536, 275] width 1072 height 550
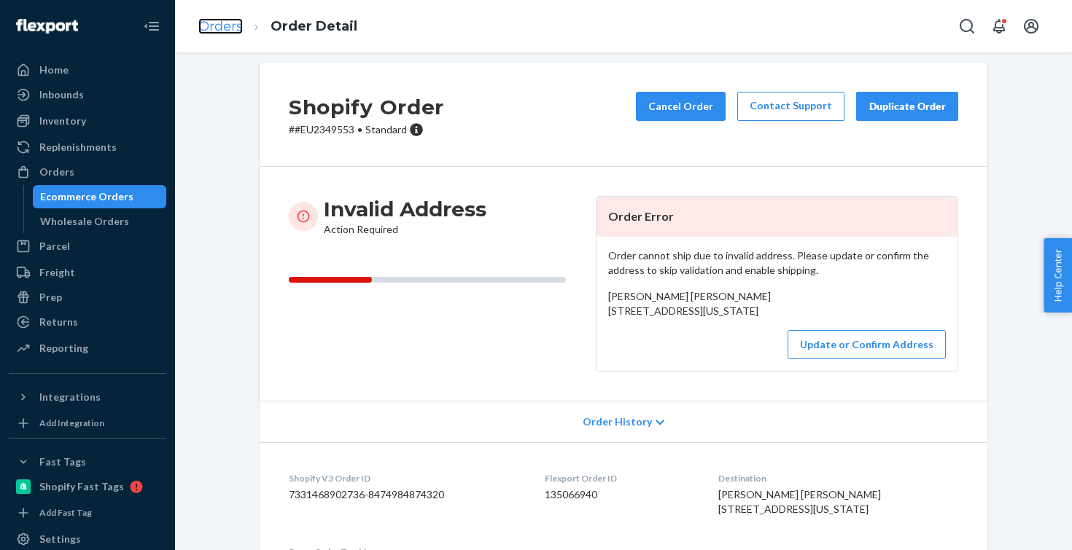
click at [217, 25] on link "Orders" at bounding box center [220, 26] width 44 height 16
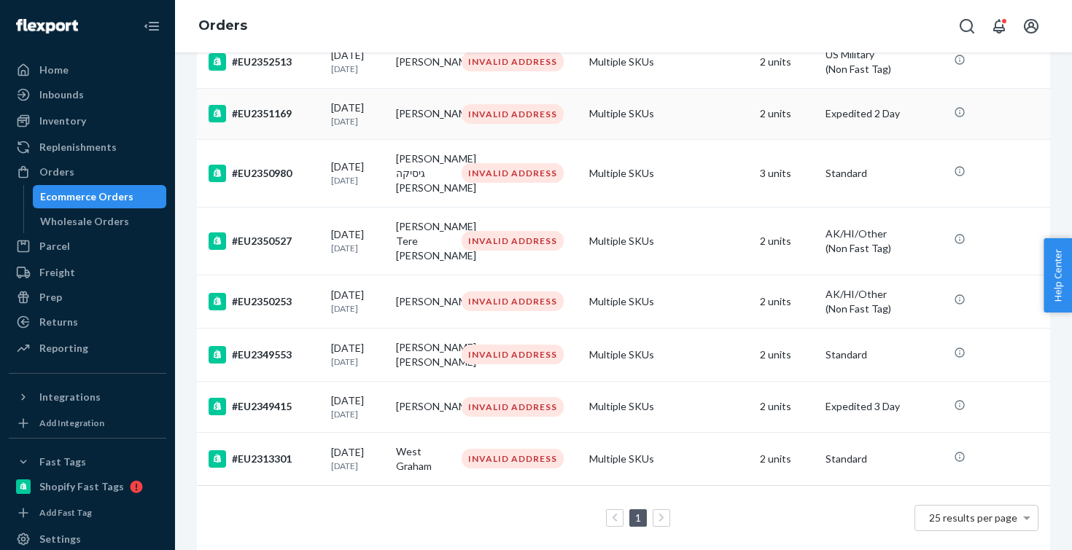
scroll to position [222, 0]
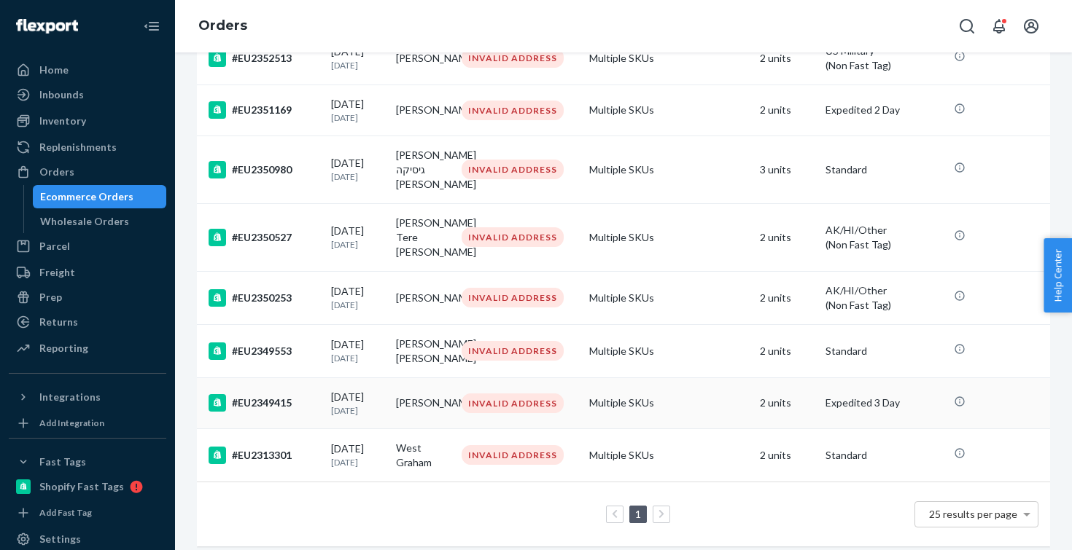
click at [386, 396] on td "[DATE] [DATE]" at bounding box center [358, 403] width 66 height 51
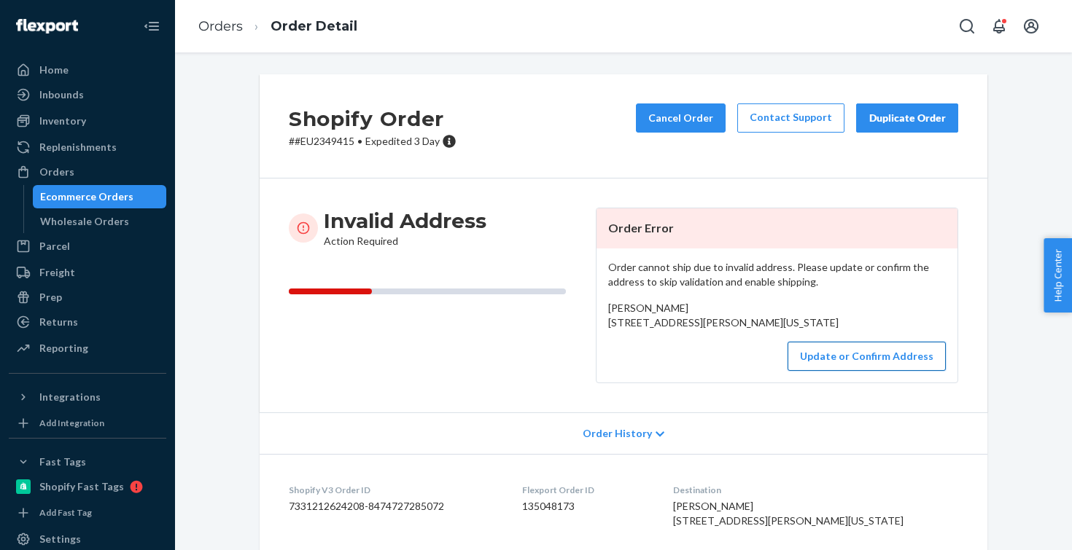
click at [896, 371] on button "Update or Confirm Address" at bounding box center [866, 356] width 158 height 29
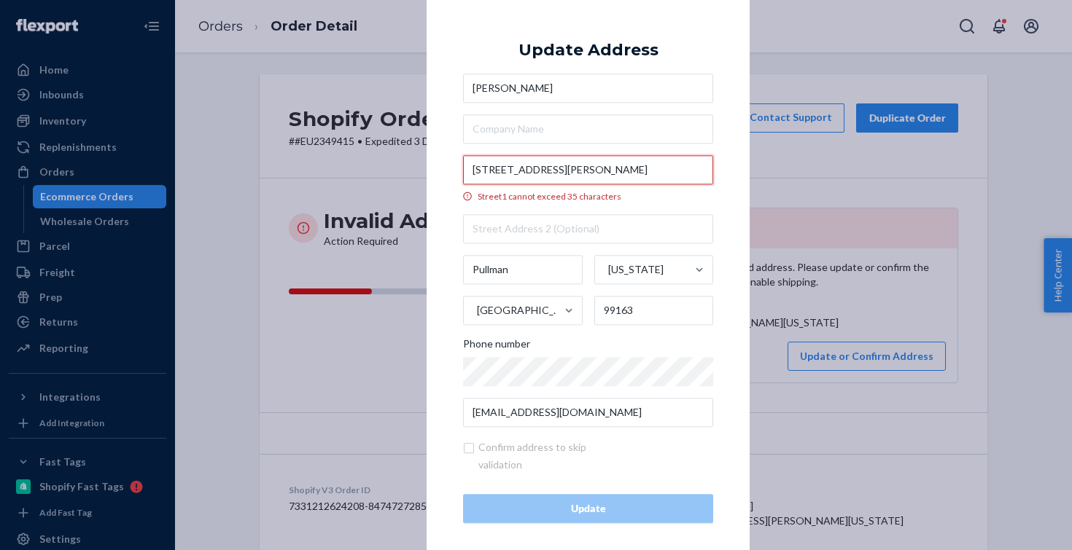
click at [685, 168] on input "[STREET_ADDRESS][PERSON_NAME]" at bounding box center [588, 169] width 250 height 29
type input "[STREET_ADDRESS][PERSON_NAME]"
click at [333, 391] on div "× Update Address [PERSON_NAME][GEOGRAPHIC_DATA][STREET_ADDRESS][PERSON_NAME][ST…" at bounding box center [536, 275] width 1072 height 550
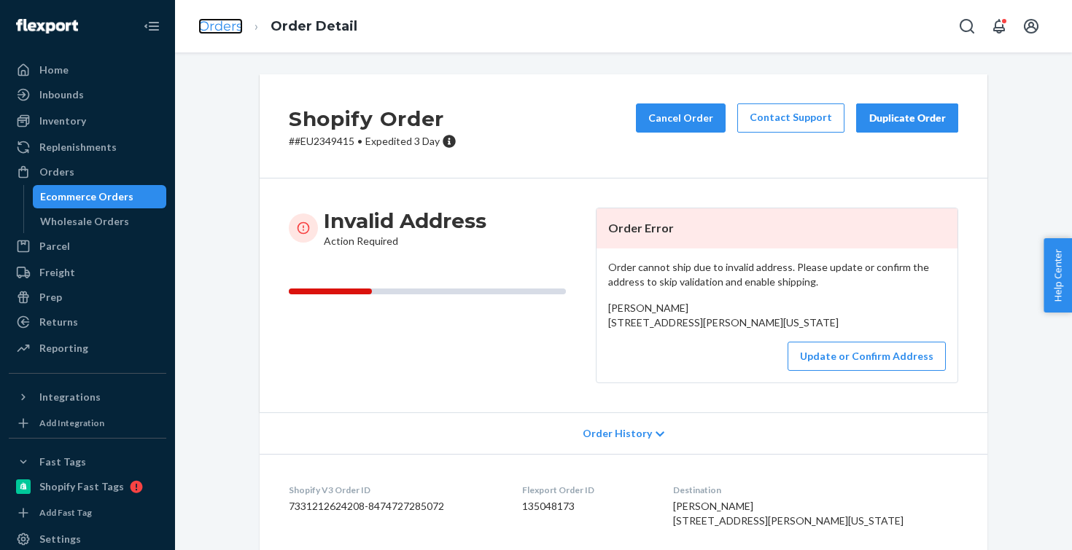
click at [211, 27] on link "Orders" at bounding box center [220, 26] width 44 height 16
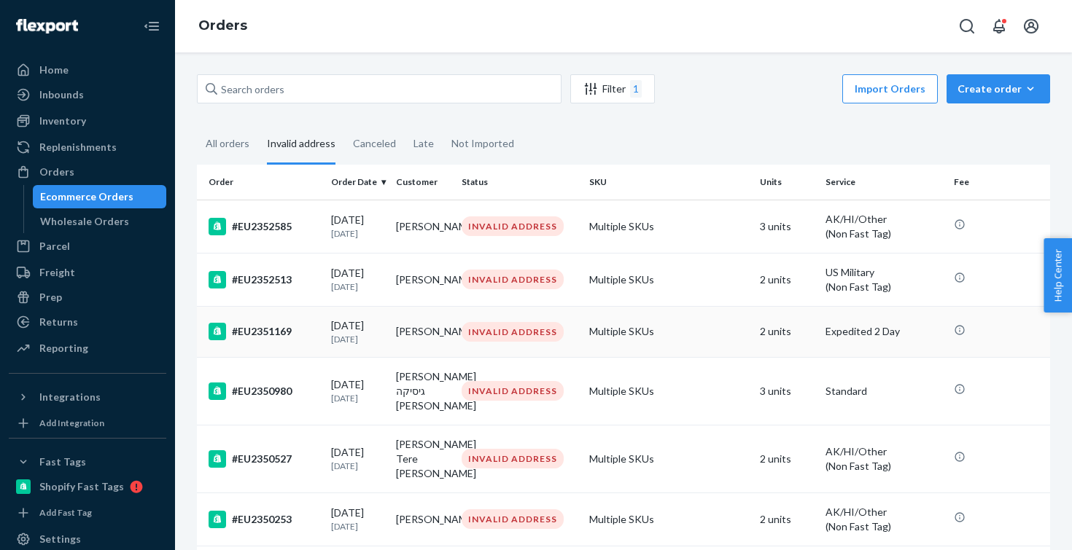
scroll to position [222, 0]
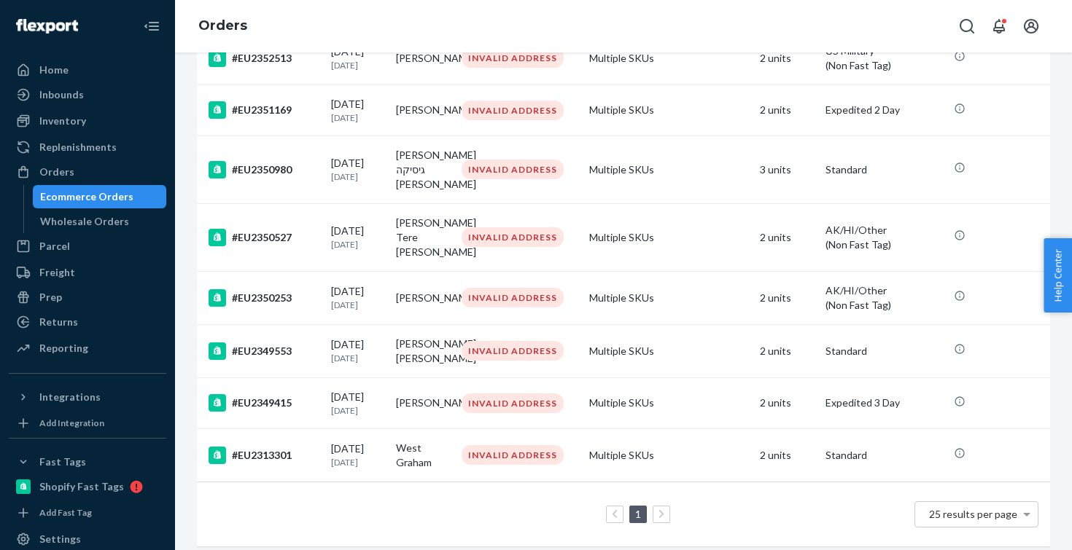
click at [100, 57] on div "Home Inbounds Shipping Plans Problems Inventory Products Replenishments Orders …" at bounding box center [87, 275] width 175 height 550
click at [103, 66] on div "Home" at bounding box center [87, 70] width 155 height 20
